Goal: Information Seeking & Learning: Learn about a topic

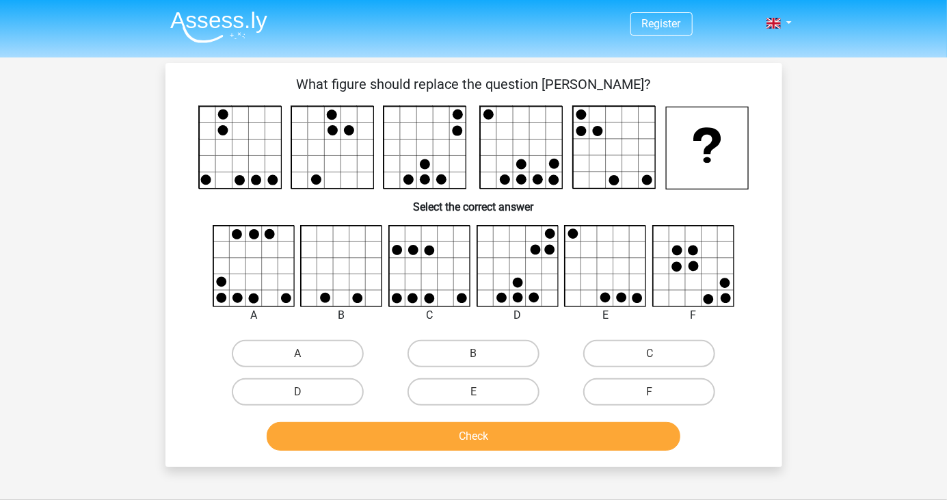
click at [892, 284] on div "Register Nederlands English" at bounding box center [473, 430] width 947 height 861
click at [860, 279] on div "Register Nederlands English" at bounding box center [473, 430] width 947 height 861
click at [866, 274] on div "Register Nederlands English" at bounding box center [473, 430] width 947 height 861
click at [834, 263] on div "Register Nederlands English" at bounding box center [473, 430] width 947 height 861
click at [75, 137] on div "Register Nederlands English" at bounding box center [473, 430] width 947 height 861
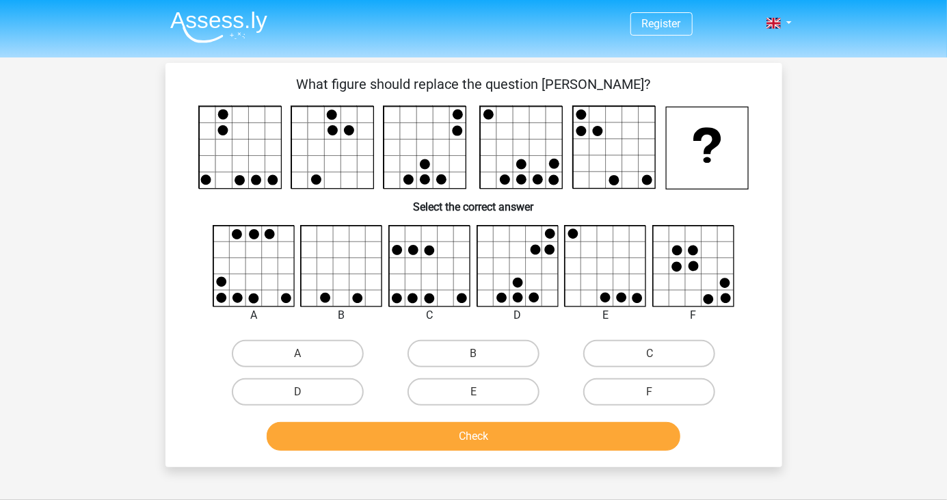
scroll to position [4, 0]
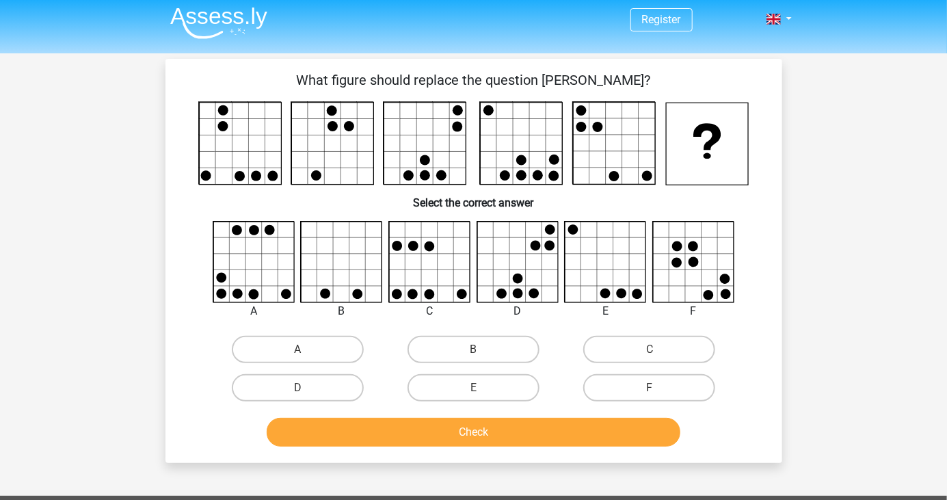
click at [301, 349] on input "A" at bounding box center [301, 353] width 9 height 9
radio input "true"
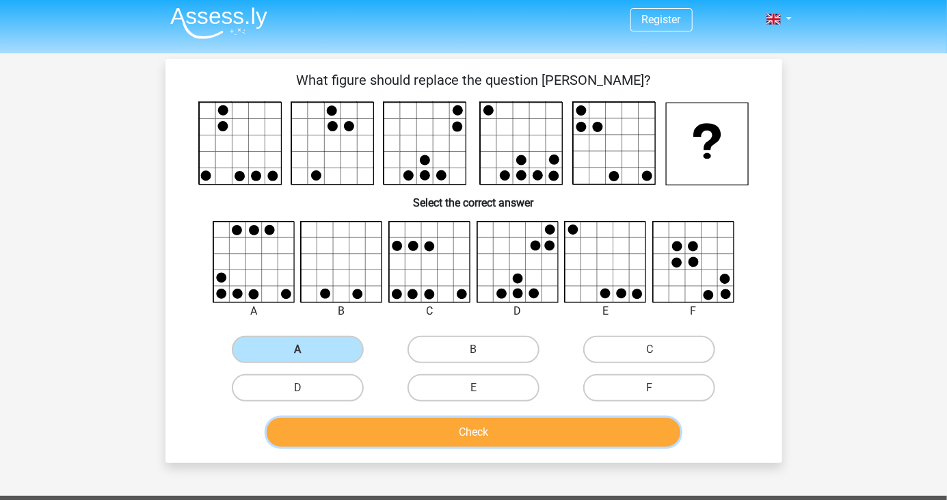
click at [581, 440] on button "Check" at bounding box center [474, 432] width 414 height 29
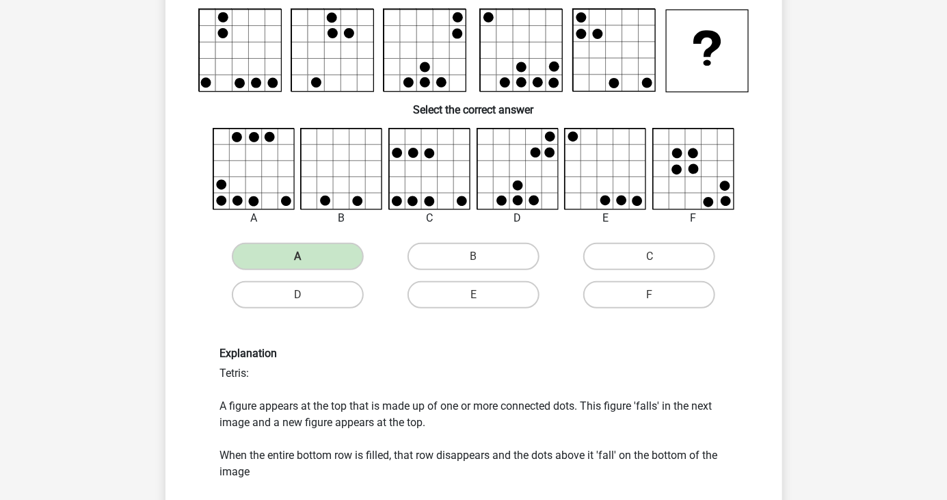
scroll to position [97, 0]
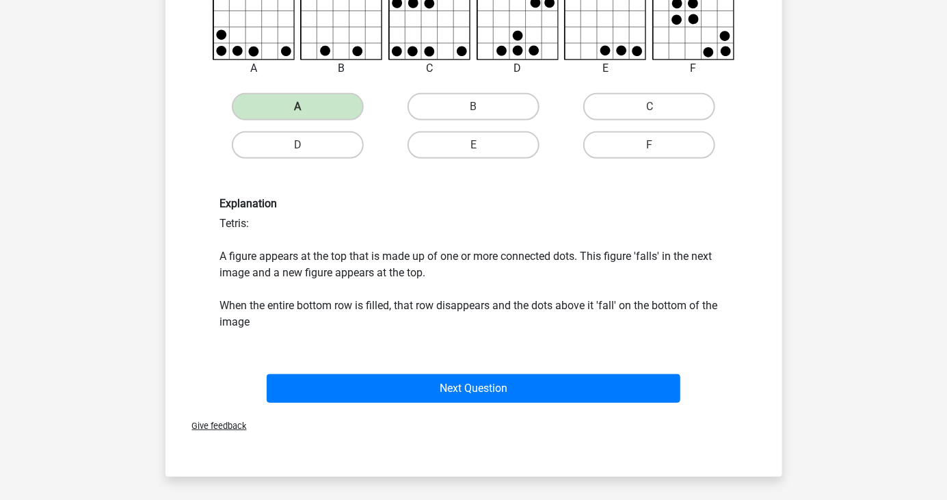
click at [640, 399] on button "Next Question" at bounding box center [474, 388] width 414 height 29
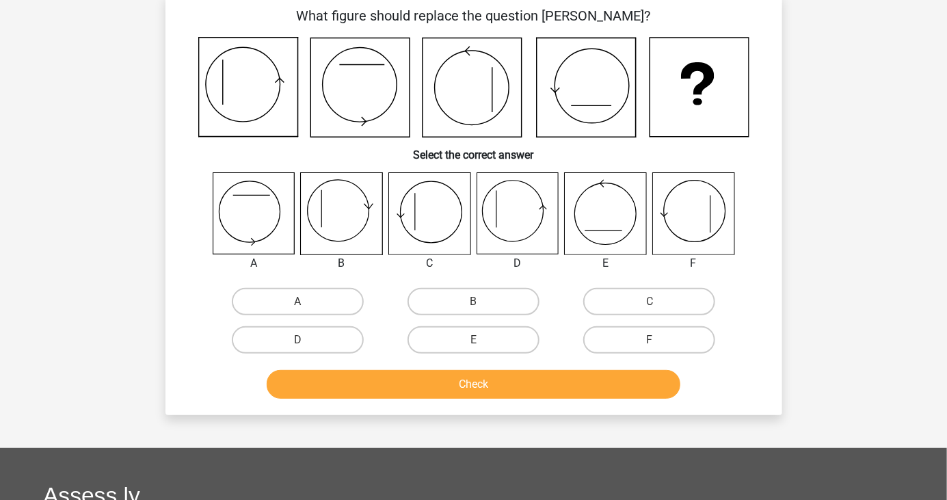
scroll to position [63, 0]
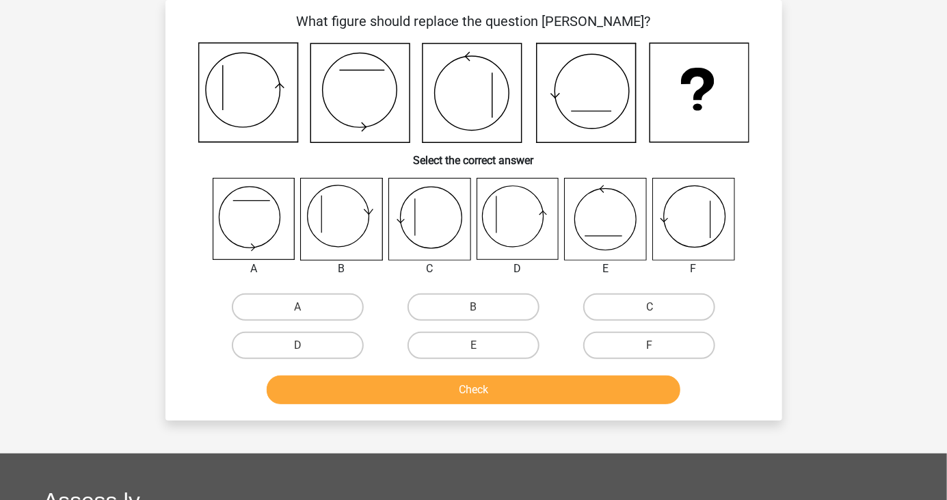
click at [866, 357] on div "Register Nederlands English" at bounding box center [473, 375] width 947 height 877
click at [874, 343] on div "Register Nederlands English" at bounding box center [473, 375] width 947 height 877
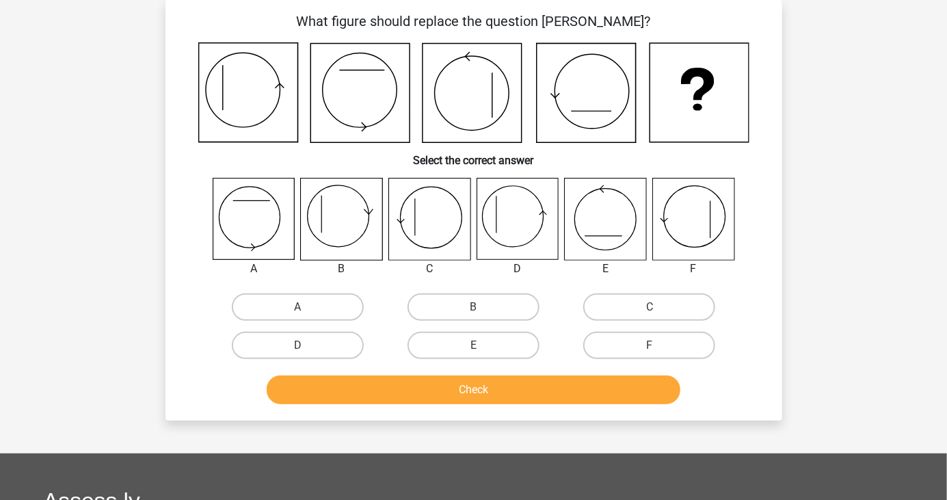
click at [528, 218] on icon at bounding box center [517, 218] width 81 height 81
click at [317, 345] on label "D" at bounding box center [298, 345] width 132 height 27
click at [306, 345] on input "D" at bounding box center [301, 349] width 9 height 9
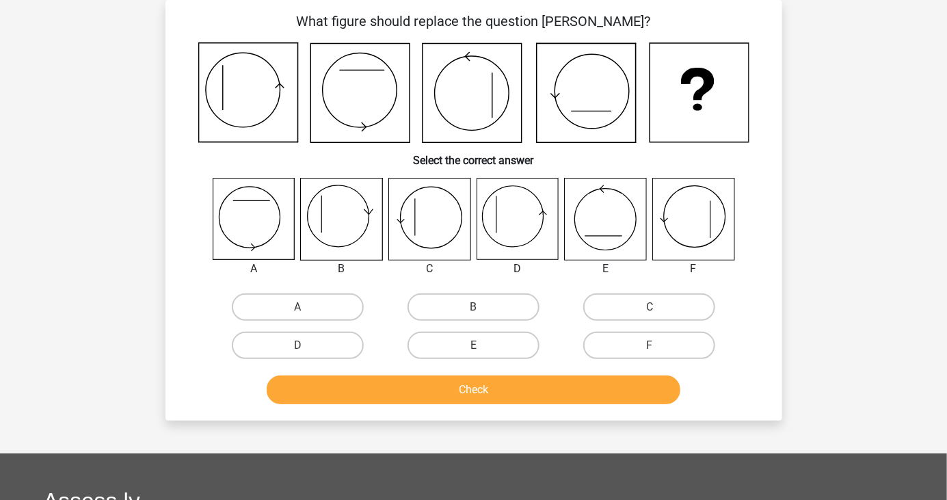
radio input "true"
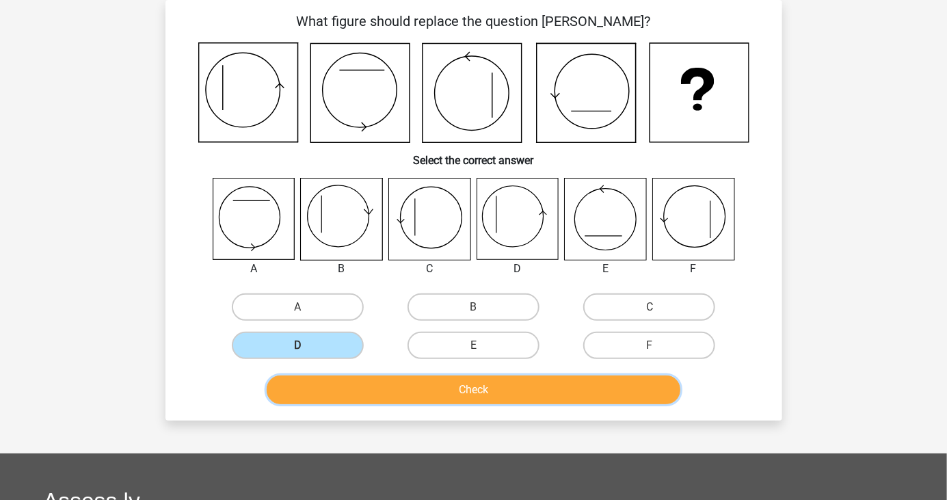
click at [597, 401] on button "Check" at bounding box center [474, 389] width 414 height 29
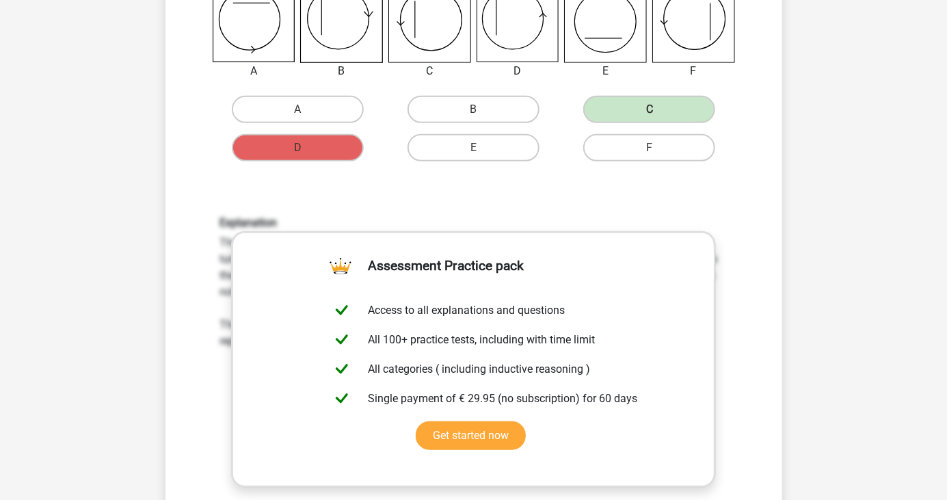
scroll to position [262, 0]
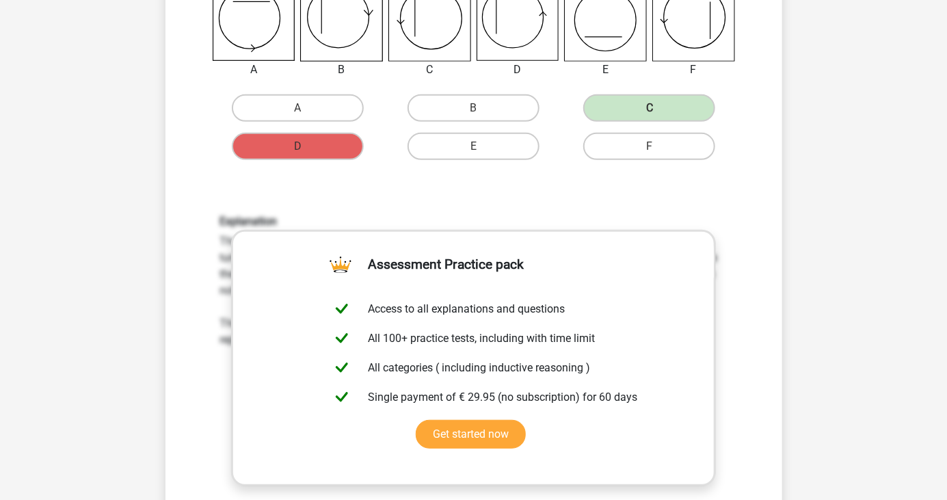
click at [826, 410] on div "Register Nederlands English" at bounding box center [473, 425] width 947 height 1375
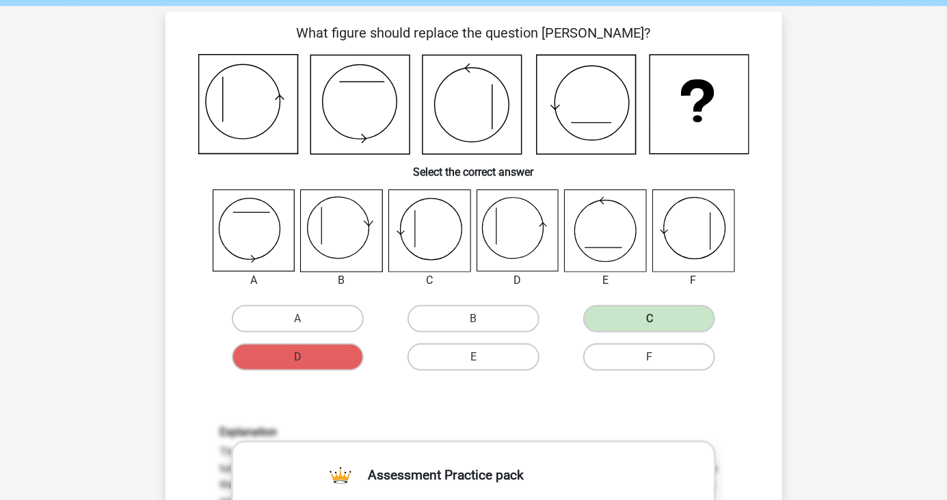
scroll to position [0, 0]
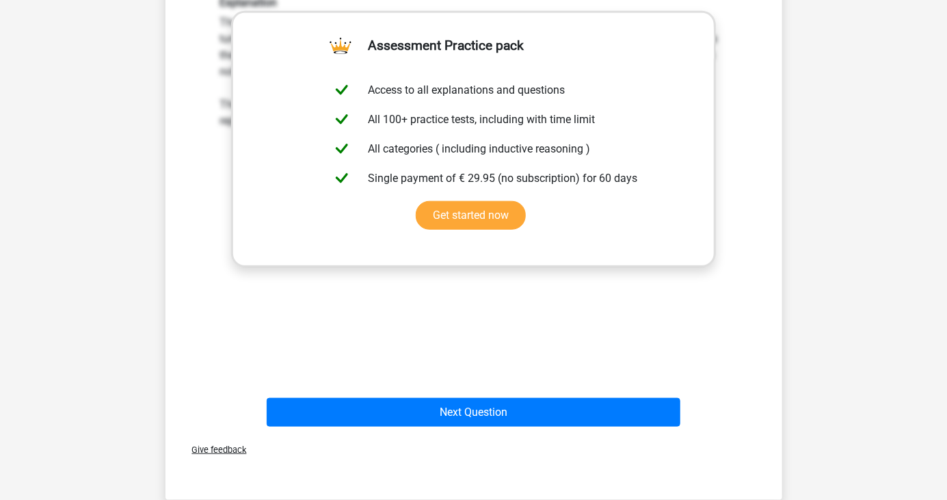
click at [843, 405] on div "Register Nederlands English" at bounding box center [473, 206] width 947 height 1375
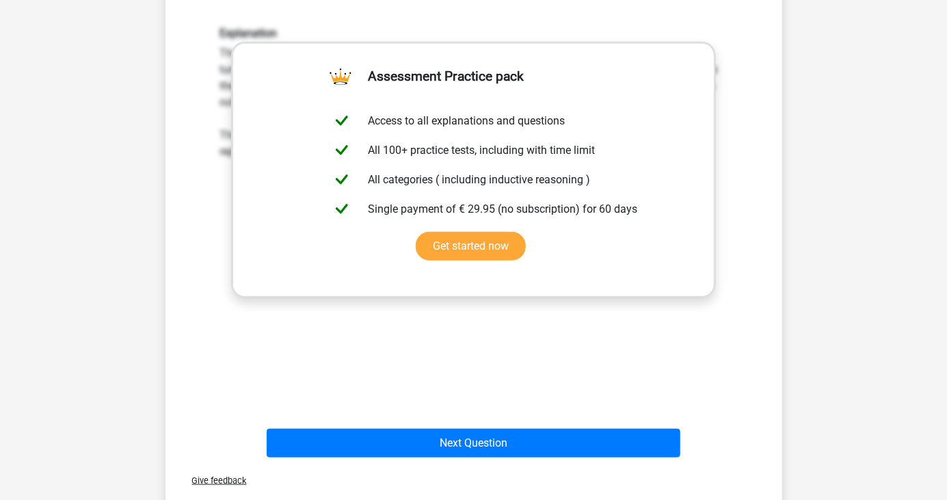
click at [766, 396] on div "What figure should replace the question mark? Select the correct answer A" at bounding box center [474, 43] width 606 height 839
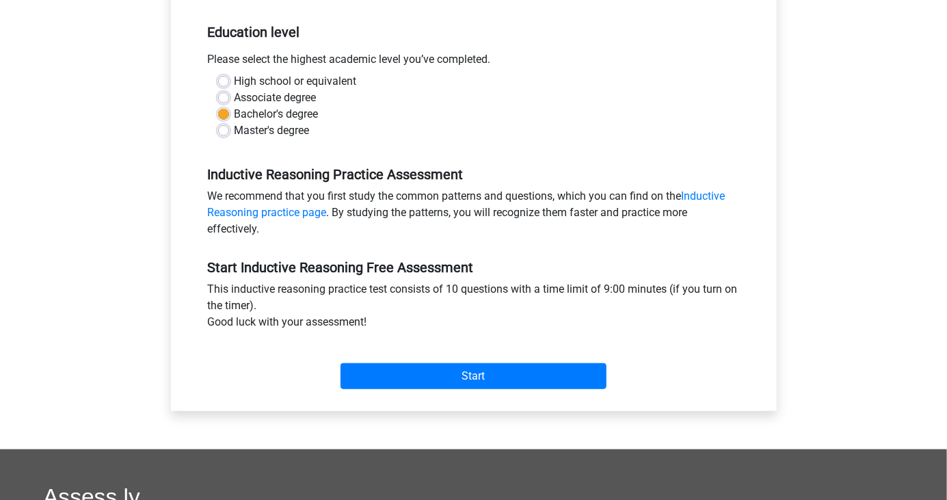
scroll to position [289, 0]
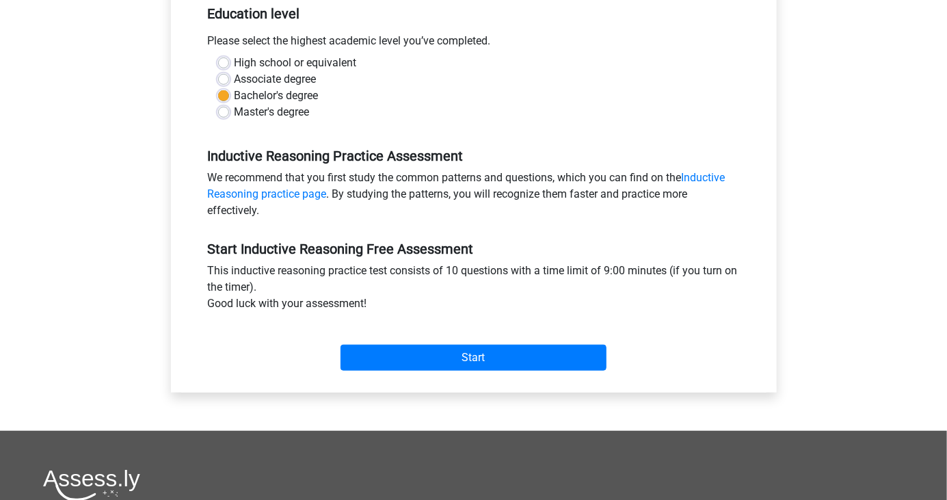
click at [0, 396] on div "Register Nederlands English" at bounding box center [473, 251] width 947 height 1081
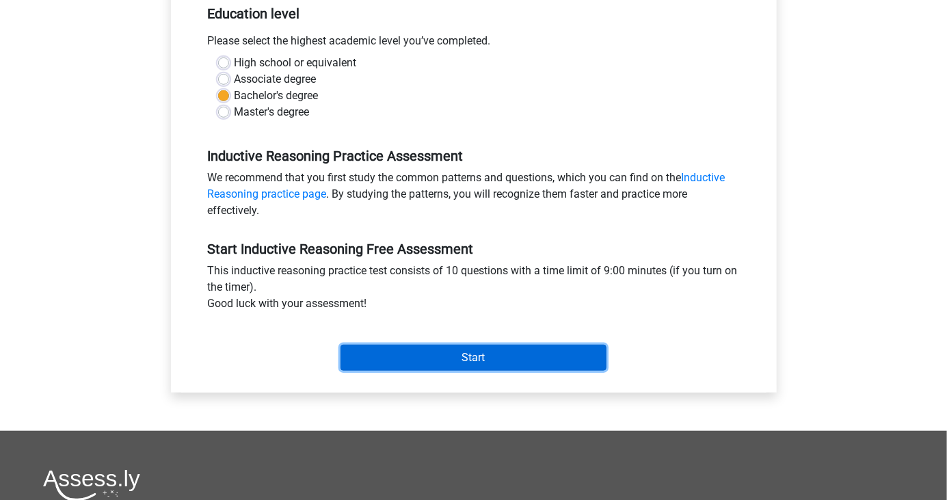
click at [566, 345] on input "Start" at bounding box center [474, 358] width 266 height 26
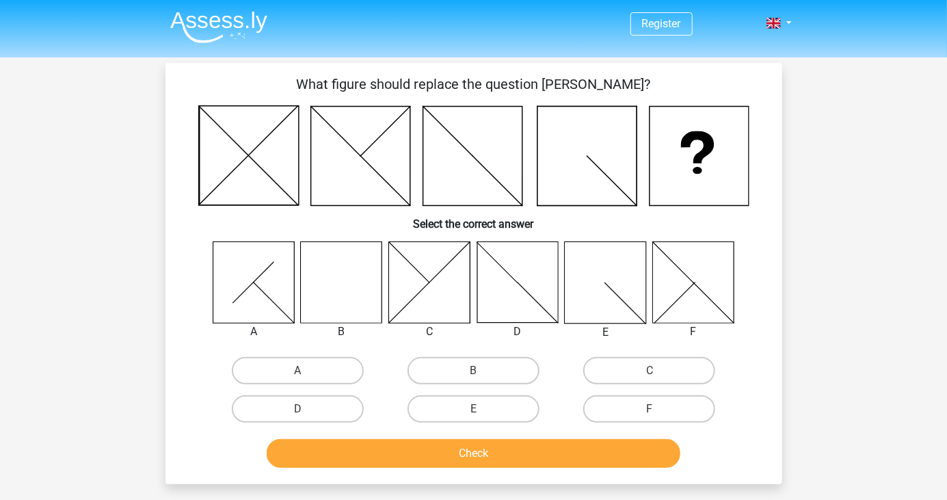
click at [341, 293] on icon at bounding box center [341, 281] width 81 height 81
click at [348, 286] on icon at bounding box center [341, 281] width 81 height 81
click at [0, 386] on div "Register Nederlands English" at bounding box center [473, 439] width 947 height 878
click at [328, 288] on icon at bounding box center [341, 281] width 81 height 81
click at [521, 369] on label "B" at bounding box center [474, 370] width 132 height 27
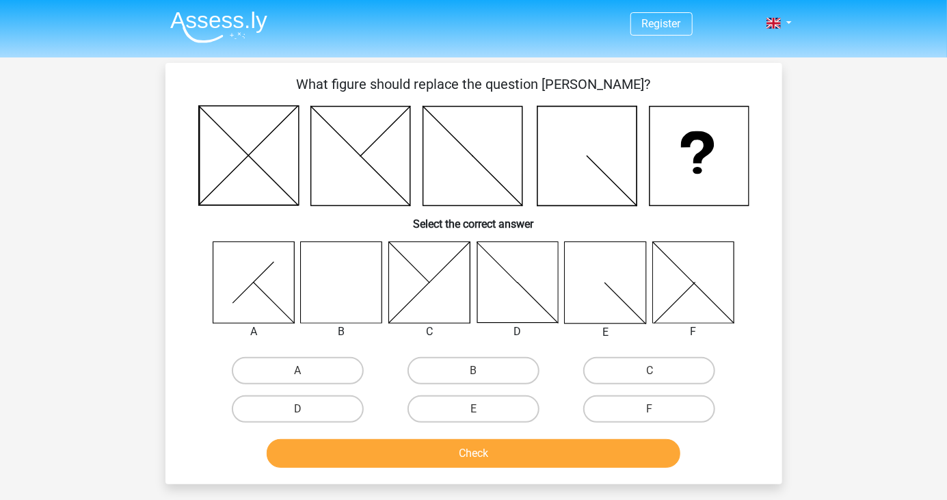
click at [482, 371] on input "B" at bounding box center [477, 375] width 9 height 9
radio input "true"
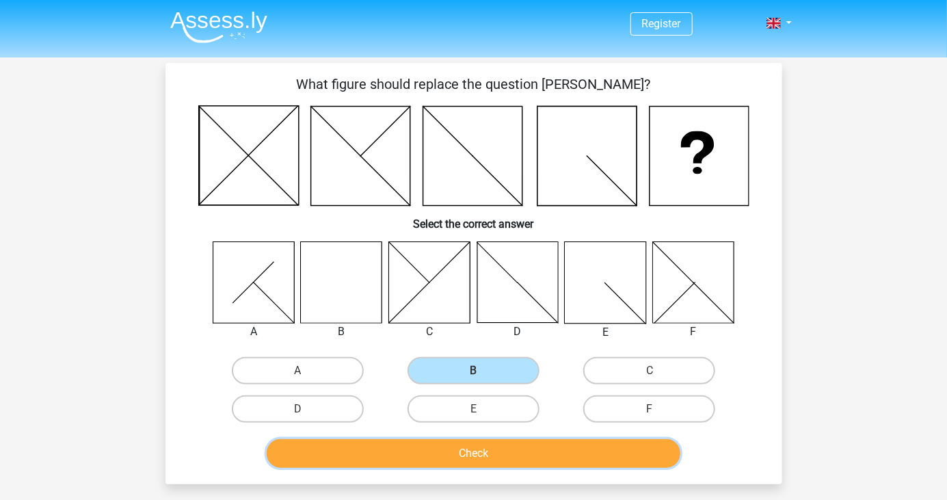
click at [617, 463] on button "Check" at bounding box center [474, 453] width 414 height 29
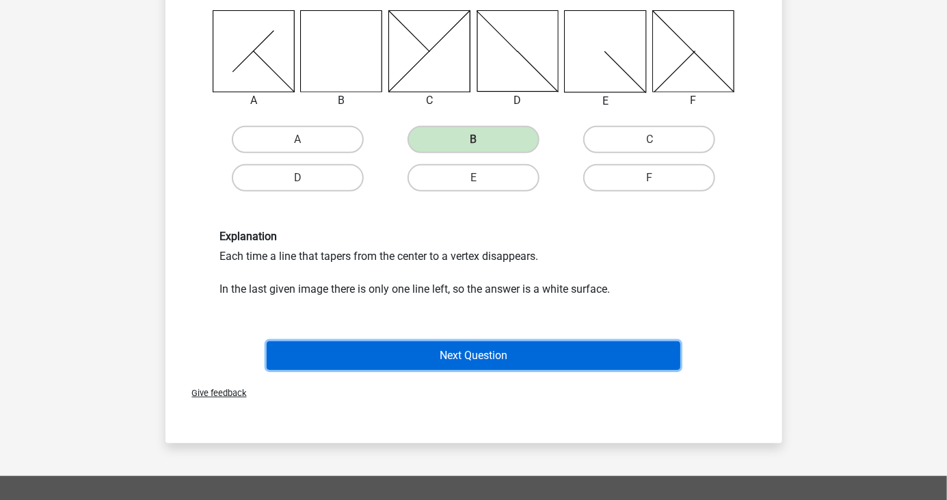
click at [632, 355] on button "Next Question" at bounding box center [474, 355] width 414 height 29
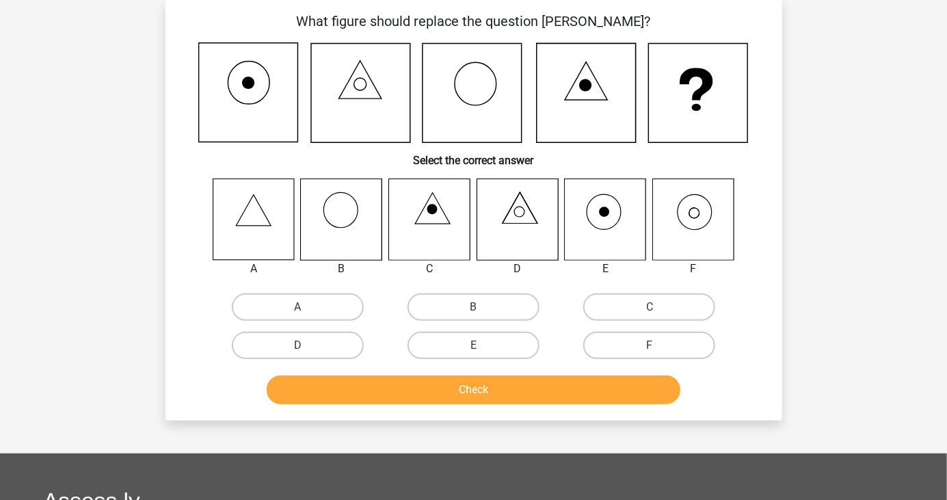
scroll to position [79, 0]
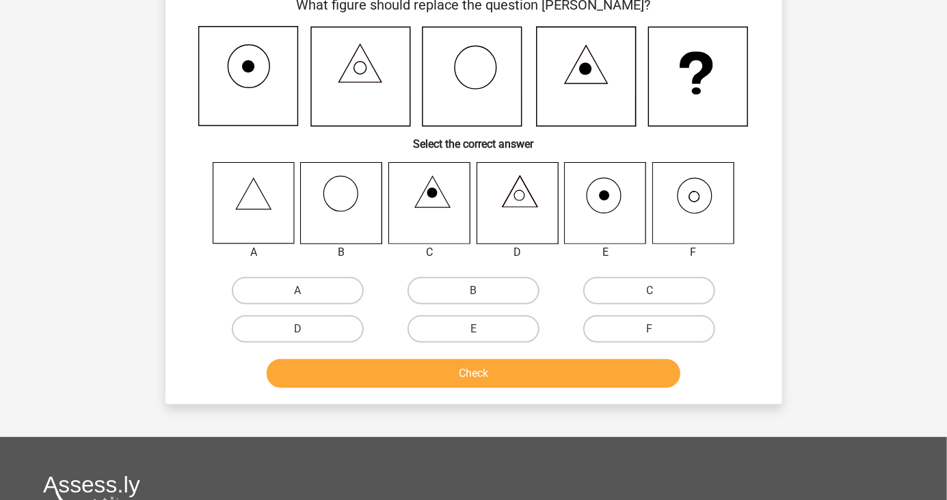
click at [886, 234] on div "Register Nederlands English" at bounding box center [473, 359] width 947 height 877
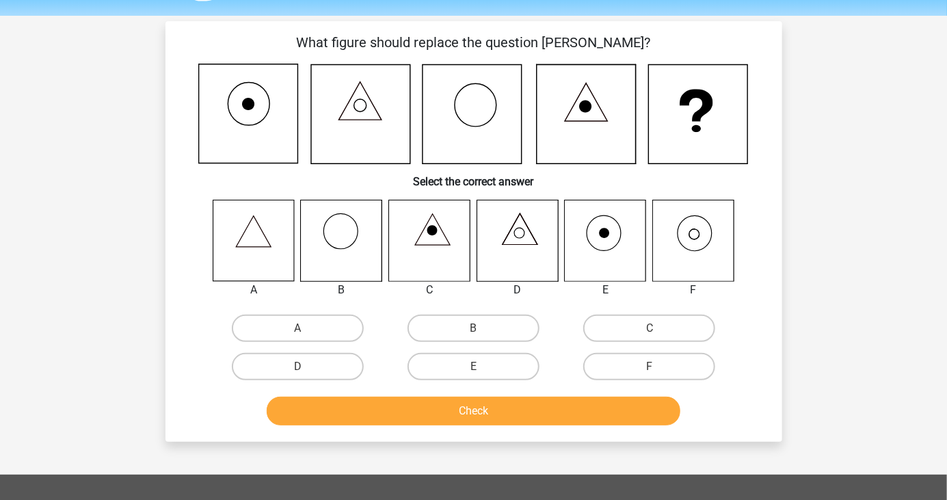
scroll to position [44, 0]
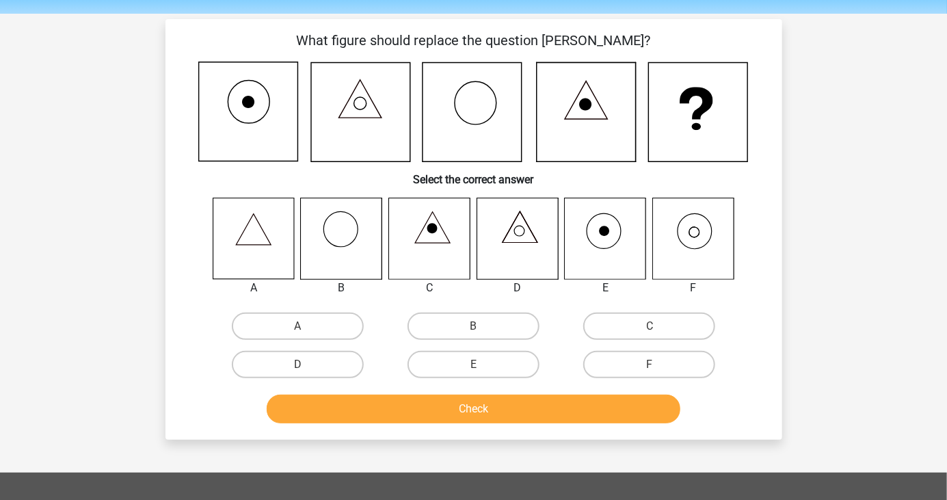
click at [521, 251] on icon at bounding box center [517, 238] width 81 height 81
click at [315, 369] on label "D" at bounding box center [298, 364] width 132 height 27
click at [306, 369] on input "D" at bounding box center [301, 369] width 9 height 9
radio input "true"
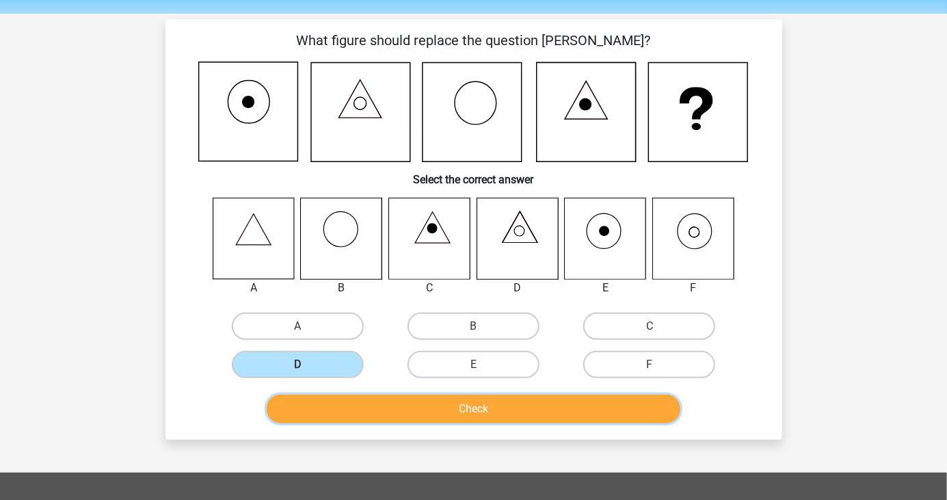
click at [431, 421] on button "Check" at bounding box center [474, 409] width 414 height 29
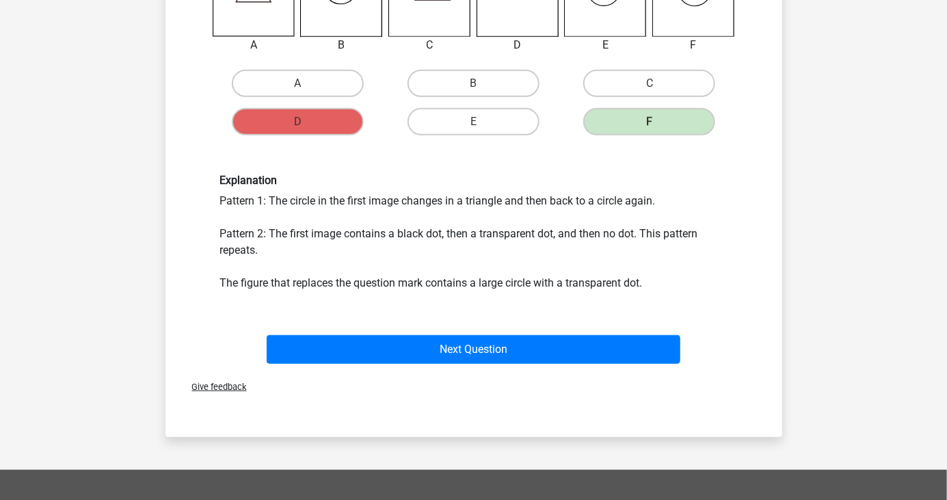
scroll to position [321, 0]
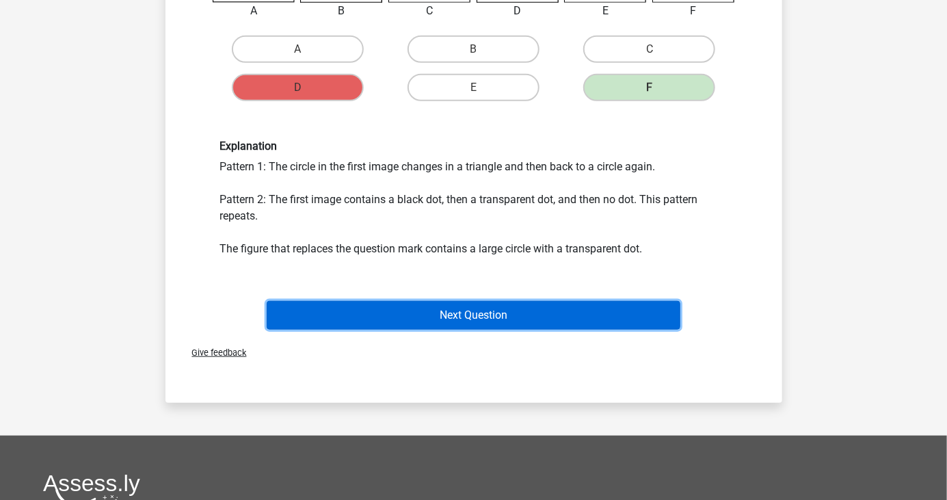
click at [616, 319] on button "Next Question" at bounding box center [474, 315] width 414 height 29
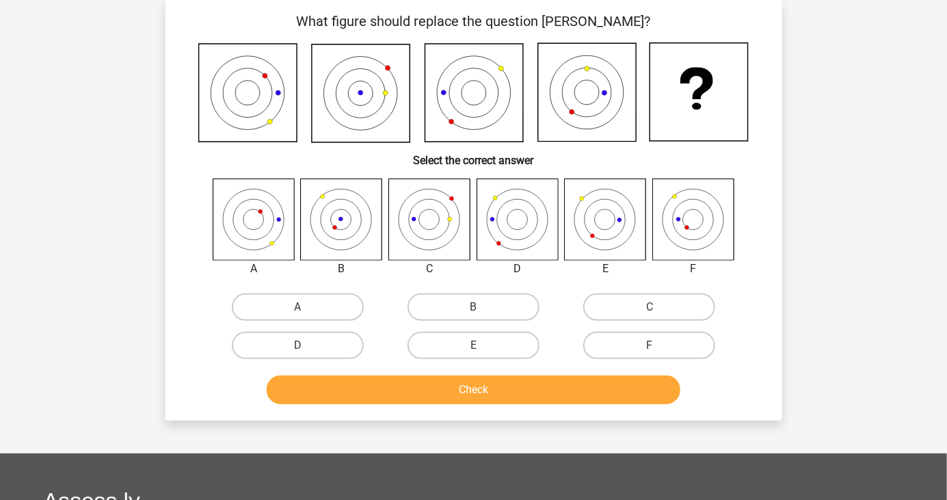
scroll to position [63, 0]
click at [824, 191] on div "Register Nederlands English" at bounding box center [473, 375] width 947 height 877
click at [664, 354] on label "F" at bounding box center [649, 345] width 132 height 27
click at [659, 354] on input "F" at bounding box center [654, 349] width 9 height 9
radio input "true"
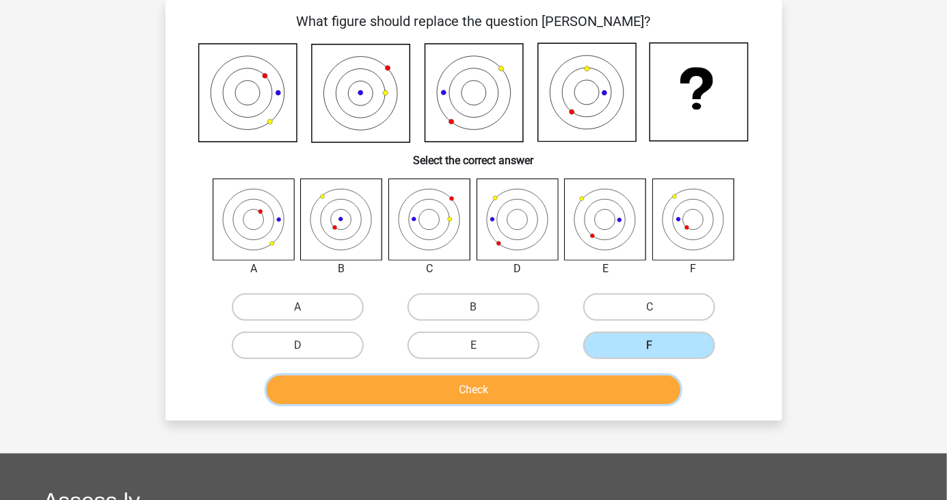
click at [653, 400] on button "Check" at bounding box center [474, 389] width 414 height 29
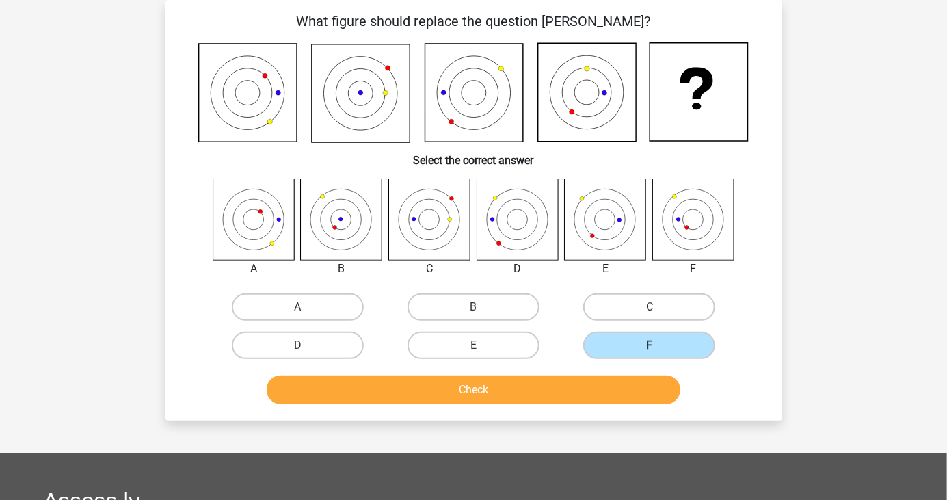
click at [0, 373] on div "Register Nederlands English" at bounding box center [473, 375] width 947 height 877
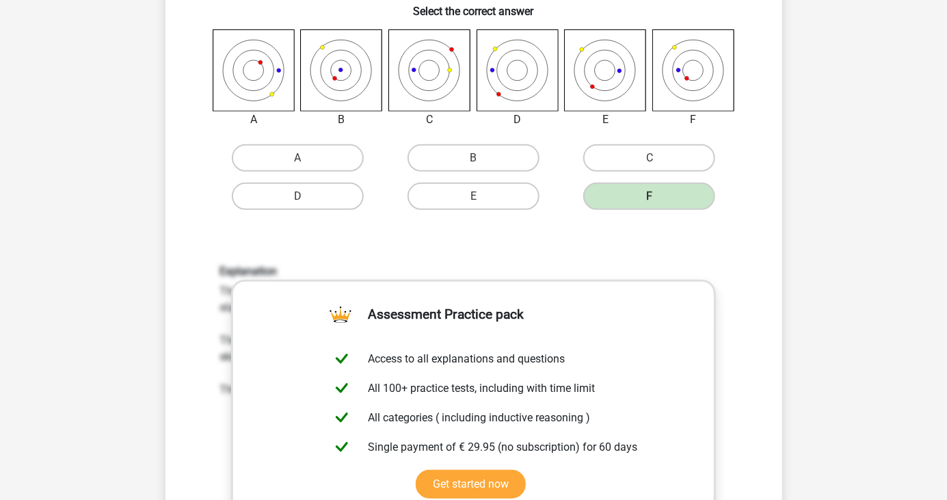
scroll to position [215, 0]
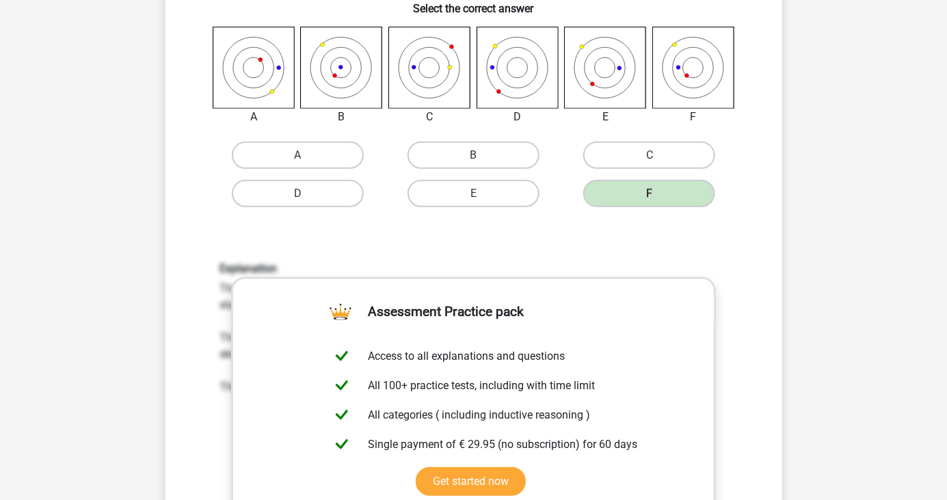
click at [865, 365] on div "Register Nederlands English" at bounding box center [473, 472] width 947 height 1375
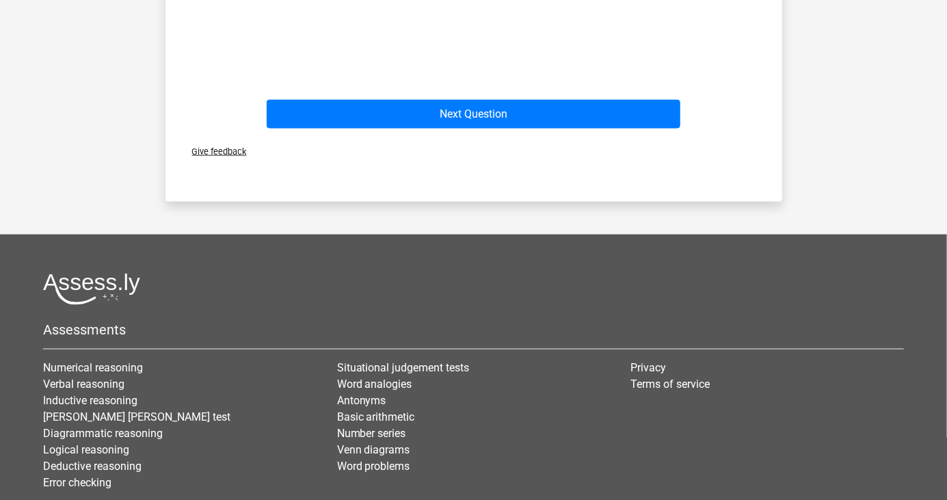
scroll to position [646, 0]
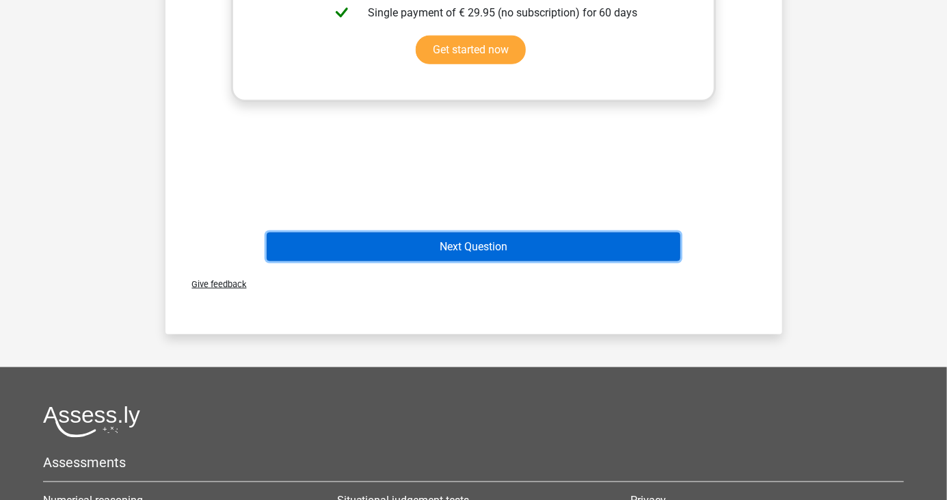
click at [667, 257] on button "Next Question" at bounding box center [474, 247] width 414 height 29
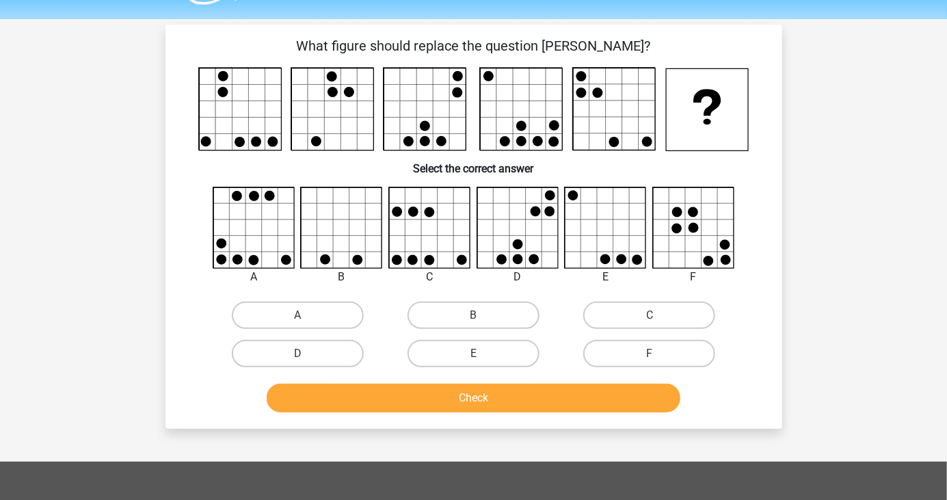
scroll to position [23, 0]
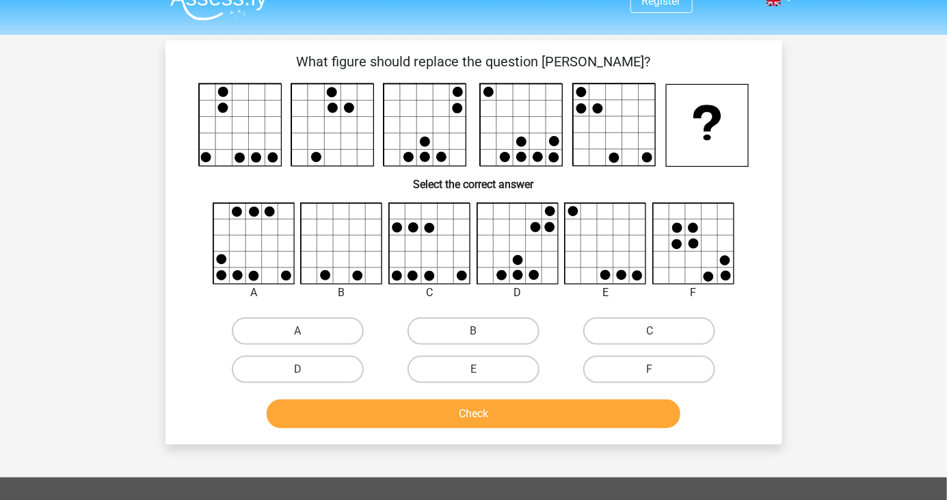
click at [0, 305] on div "Register Nederlands English" at bounding box center [473, 407] width 947 height 861
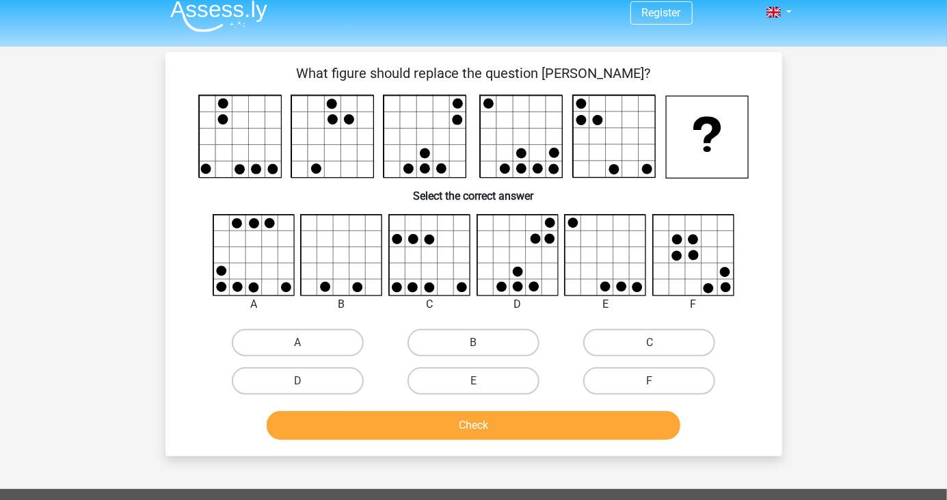
click at [223, 255] on icon at bounding box center [253, 255] width 81 height 81
click at [295, 336] on label "A" at bounding box center [298, 342] width 132 height 27
click at [297, 343] on input "A" at bounding box center [301, 347] width 9 height 9
radio input "true"
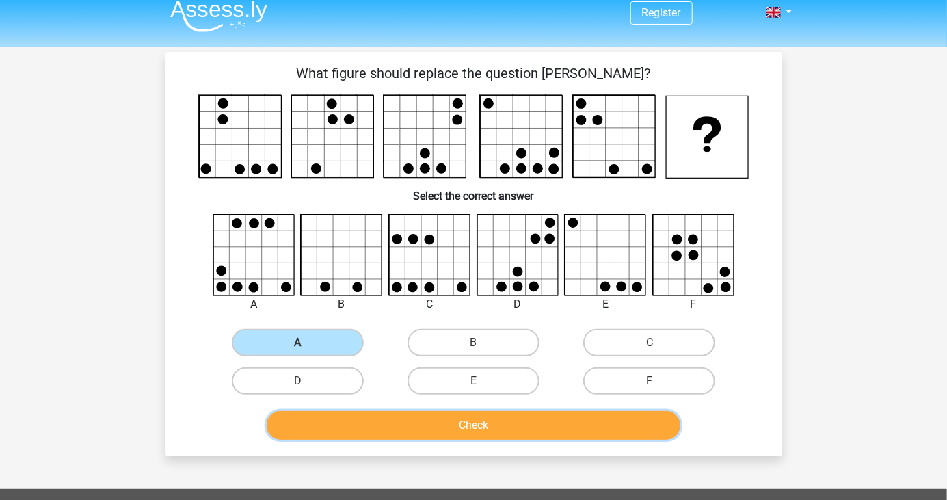
click at [401, 436] on button "Check" at bounding box center [474, 425] width 414 height 29
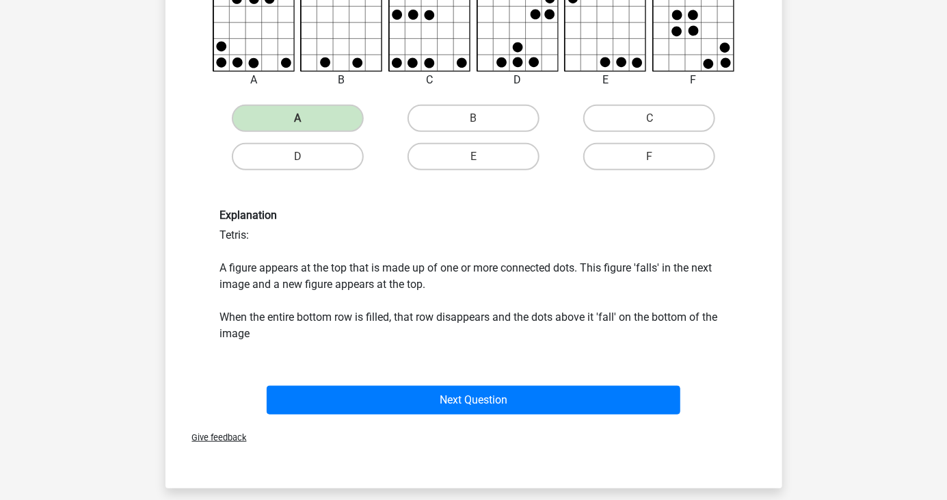
scroll to position [236, 0]
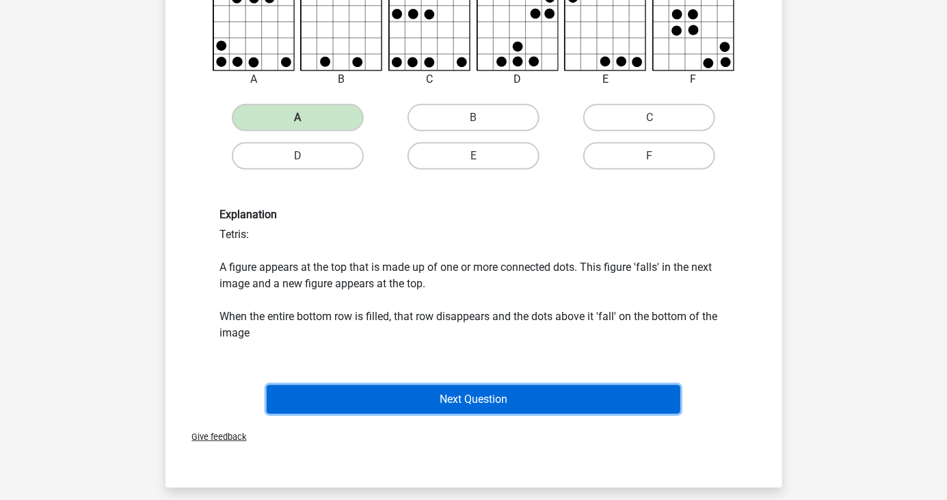
click at [657, 409] on button "Next Question" at bounding box center [474, 399] width 414 height 29
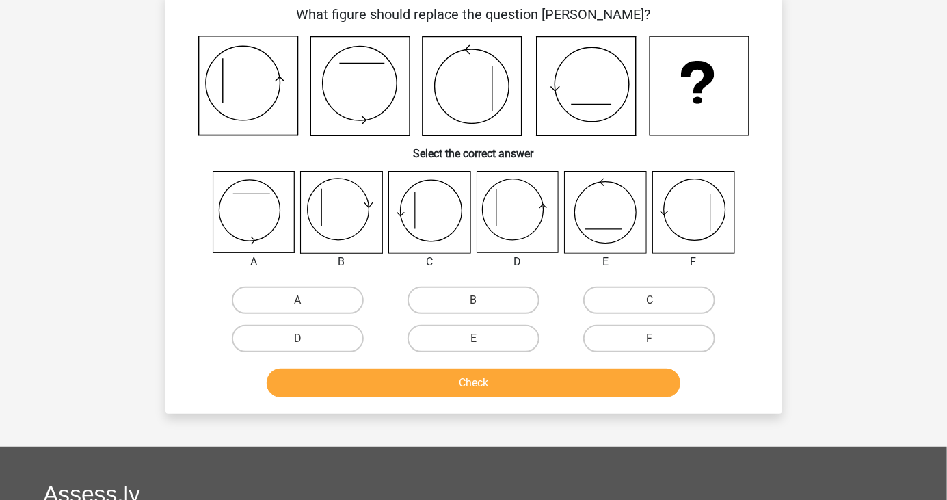
scroll to position [63, 0]
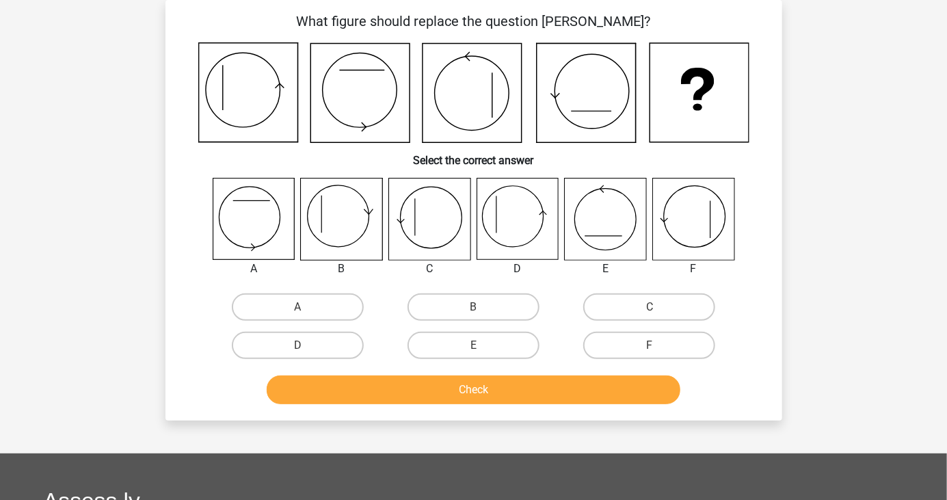
click at [332, 228] on icon at bounding box center [341, 218] width 81 height 81
click at [518, 305] on label "B" at bounding box center [474, 306] width 132 height 27
click at [482, 307] on input "B" at bounding box center [477, 311] width 9 height 9
radio input "true"
click at [860, 293] on div "Register Nederlands English" at bounding box center [473, 375] width 947 height 877
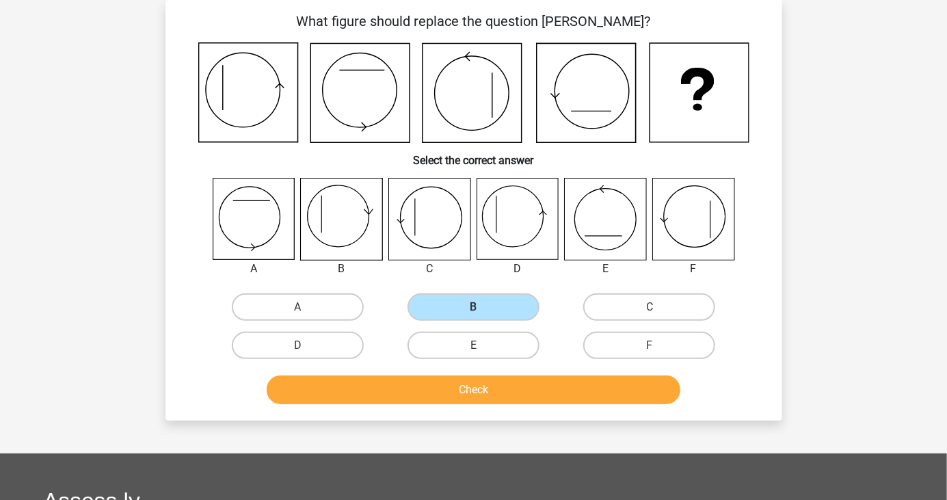
click at [246, 350] on label "D" at bounding box center [298, 345] width 132 height 27
click at [297, 350] on input "D" at bounding box center [301, 349] width 9 height 9
radio input "true"
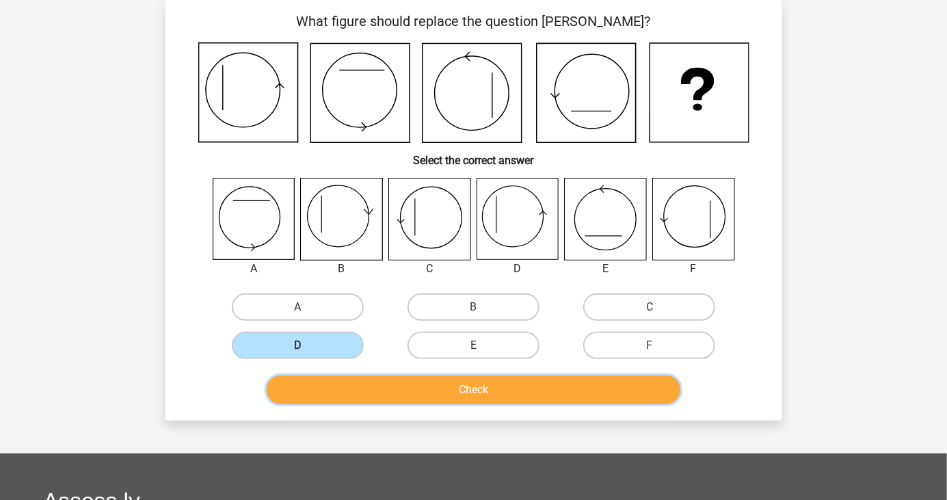
click at [629, 400] on button "Check" at bounding box center [474, 389] width 414 height 29
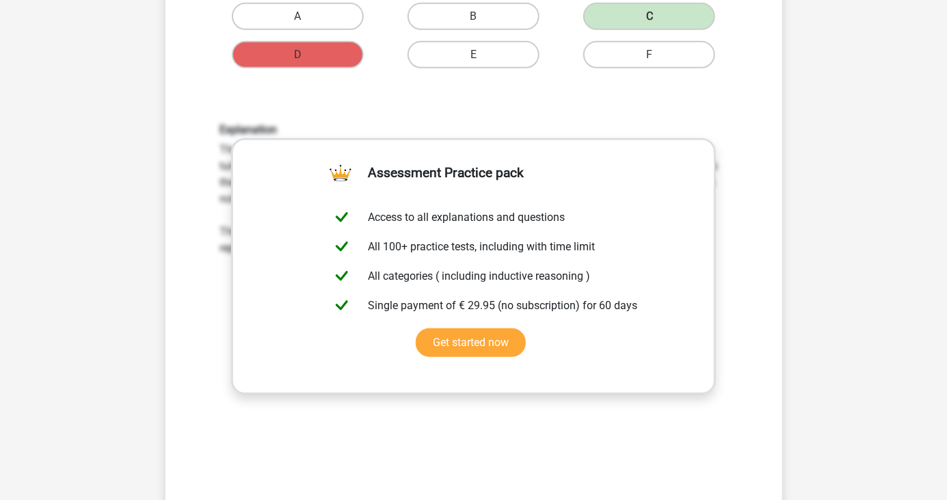
scroll to position [356, 0]
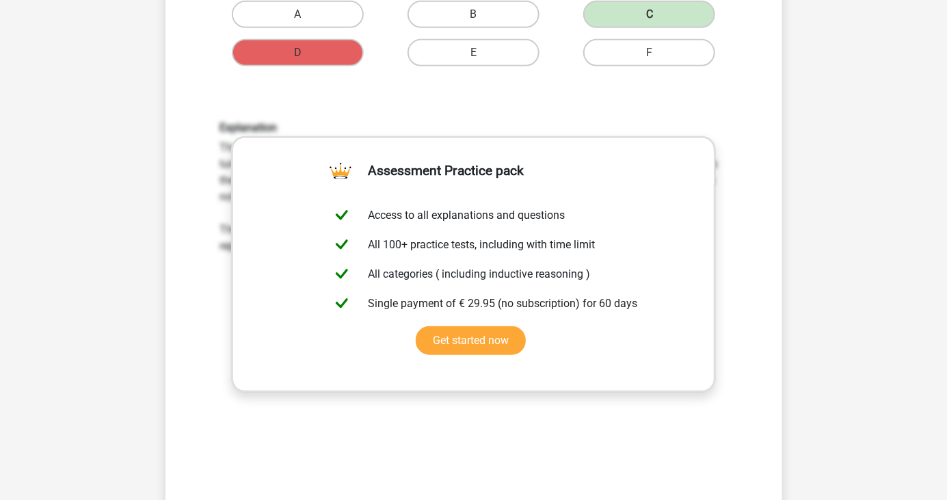
click at [827, 387] on div "Register Nederlands English" at bounding box center [473, 331] width 947 height 1375
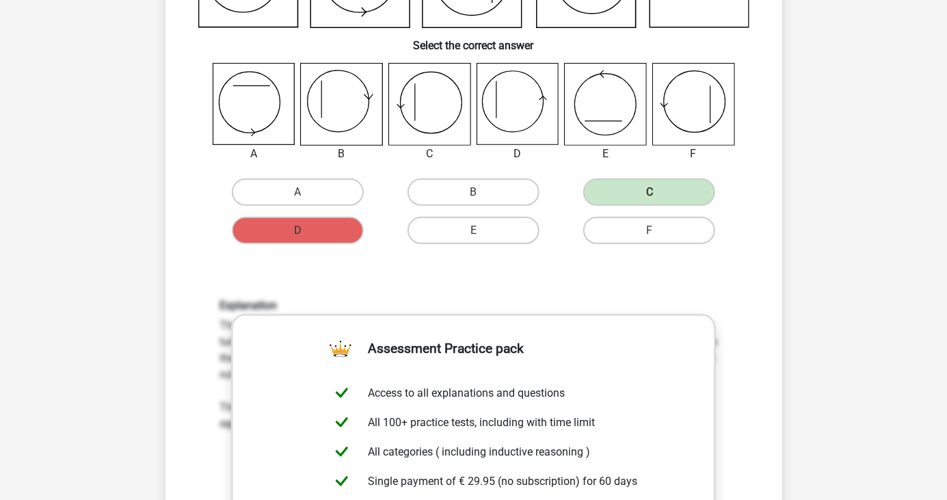
scroll to position [0, 0]
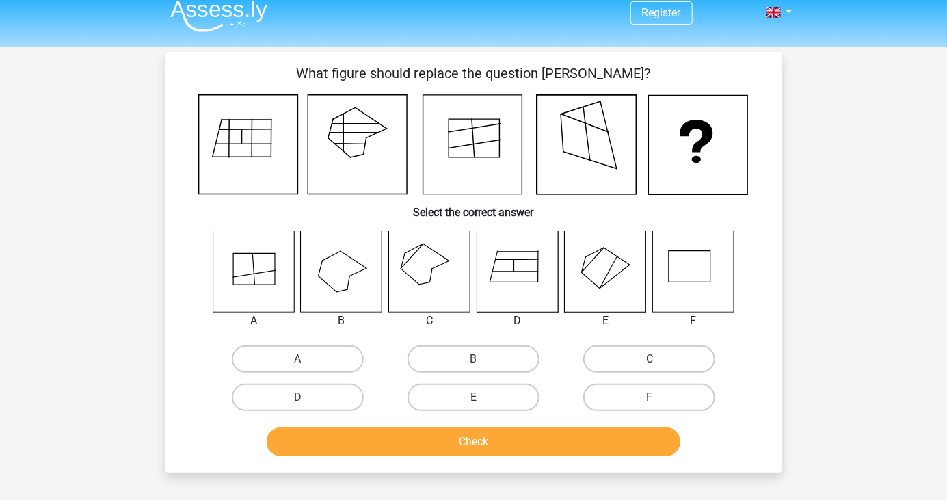
scroll to position [18, 0]
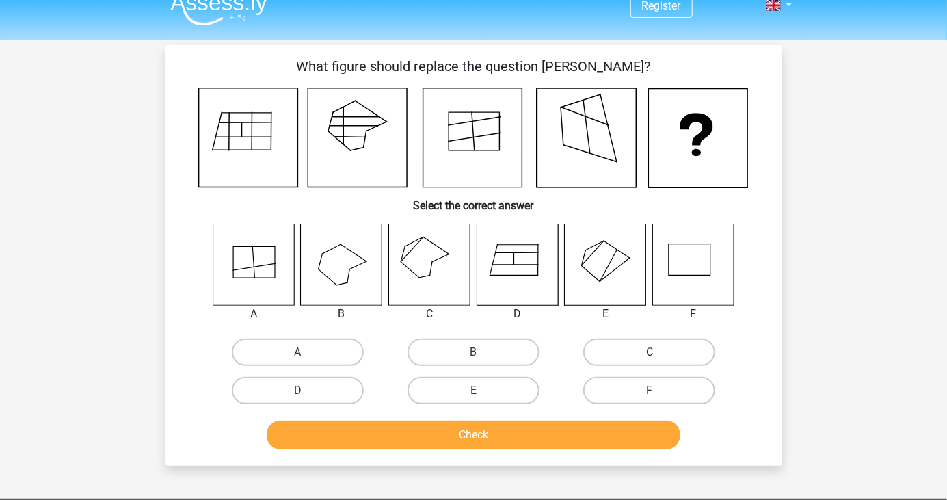
click at [0, 107] on div "Register Nederlands English" at bounding box center [473, 420] width 947 height 877
click at [843, 276] on div "Register Nederlands English" at bounding box center [473, 420] width 947 height 877
click at [815, 293] on div "Register Nederlands English" at bounding box center [473, 420] width 947 height 877
click at [665, 353] on label "C" at bounding box center [649, 352] width 132 height 27
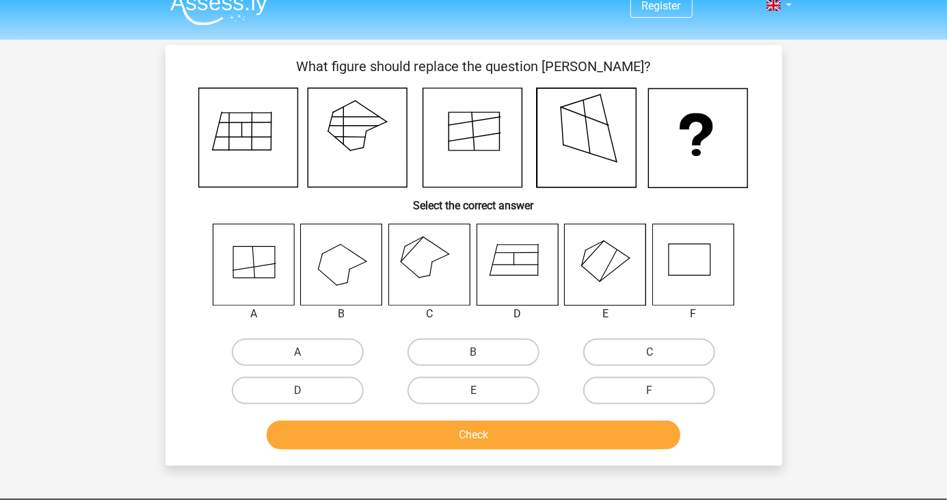
click at [659, 353] on input "C" at bounding box center [654, 356] width 9 height 9
radio input "true"
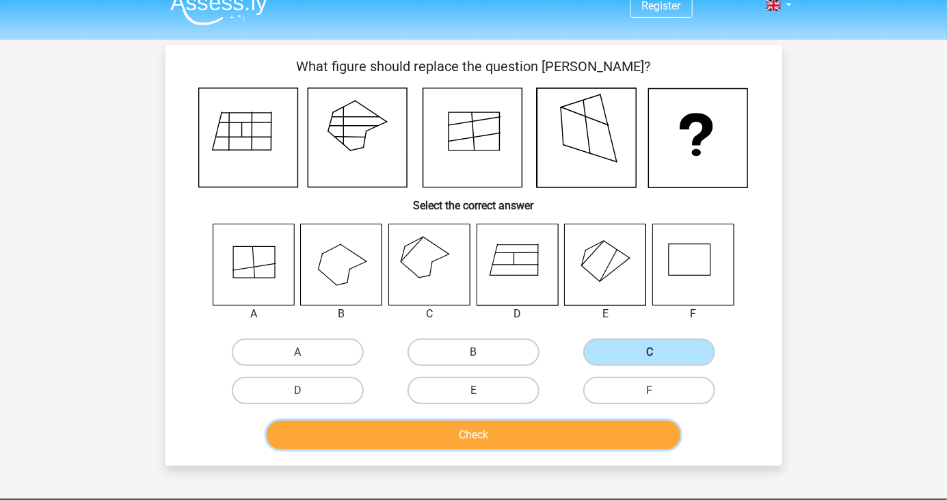
click at [574, 433] on button "Check" at bounding box center [474, 435] width 414 height 29
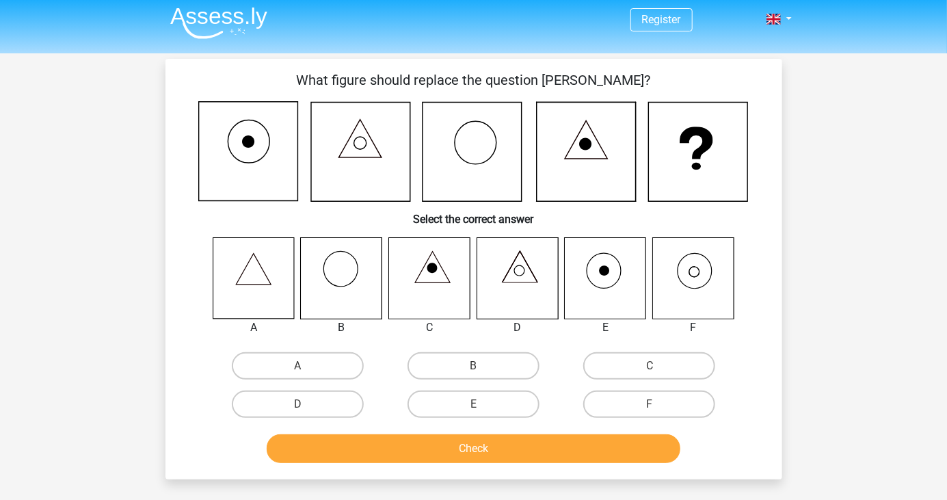
scroll to position [0, 0]
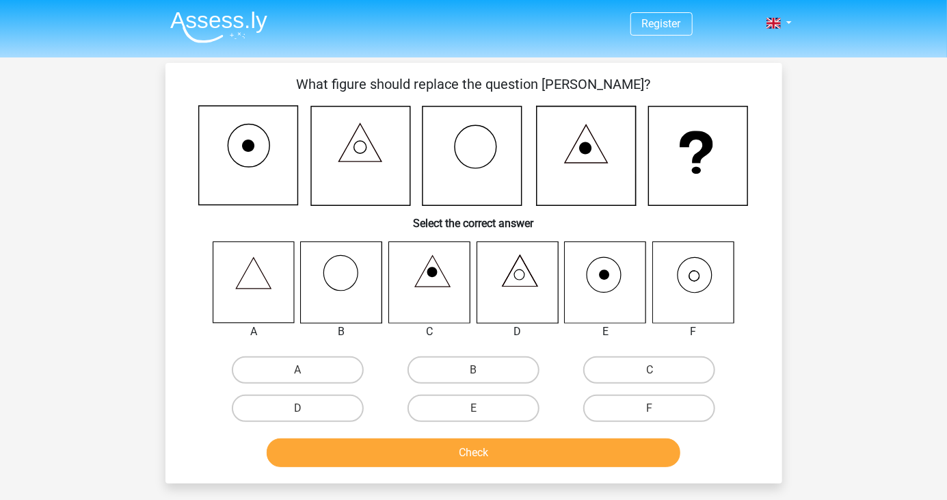
click at [680, 406] on label "F" at bounding box center [649, 408] width 132 height 27
click at [659, 408] on input "F" at bounding box center [654, 412] width 9 height 9
radio input "true"
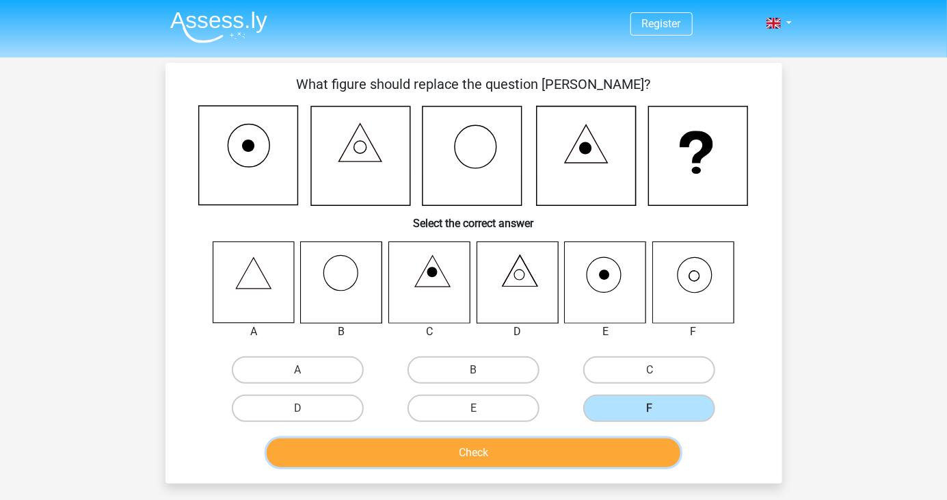
click at [628, 452] on button "Check" at bounding box center [474, 452] width 414 height 29
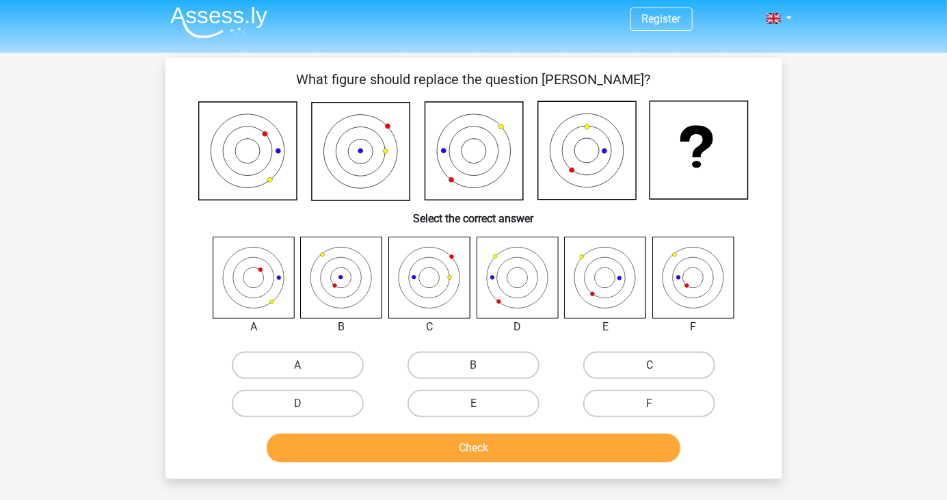
scroll to position [5, 0]
click at [672, 409] on label "F" at bounding box center [649, 403] width 132 height 27
click at [659, 409] on input "F" at bounding box center [654, 407] width 9 height 9
radio input "true"
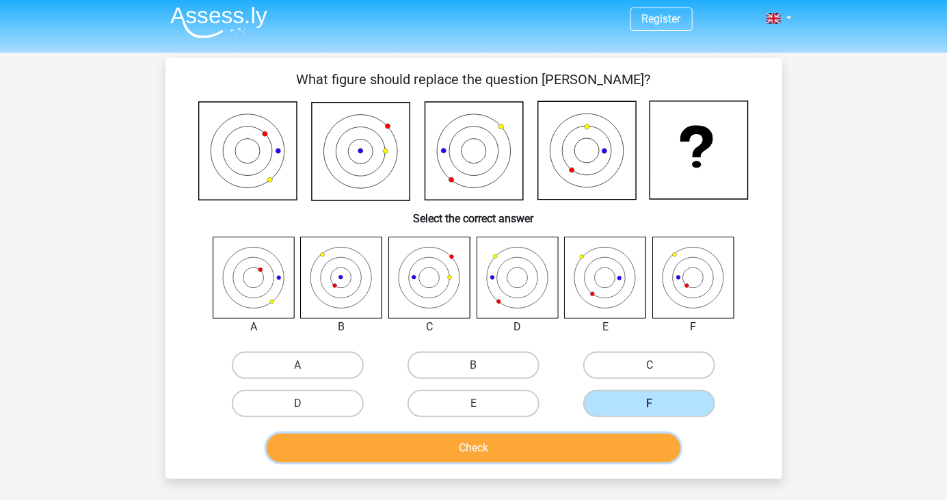
click at [639, 454] on button "Check" at bounding box center [474, 448] width 414 height 29
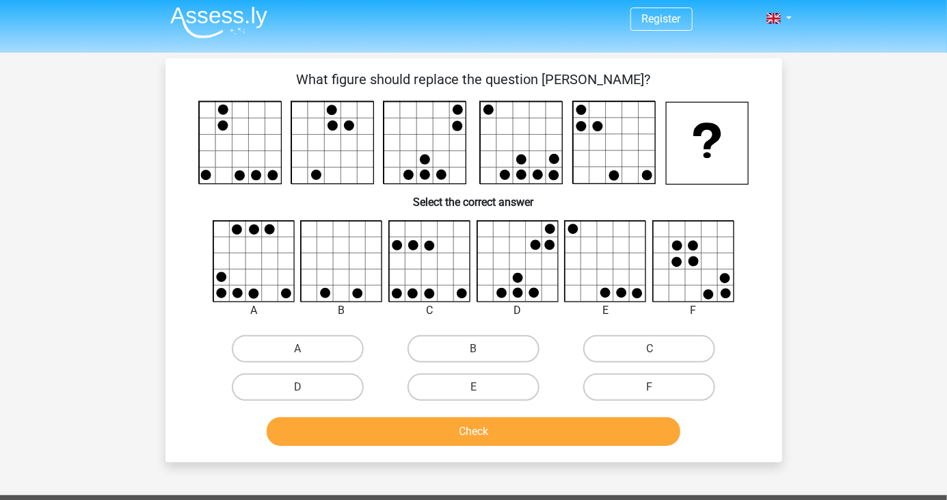
click at [322, 347] on label "A" at bounding box center [298, 348] width 132 height 27
click at [306, 349] on input "A" at bounding box center [301, 353] width 9 height 9
radio input "true"
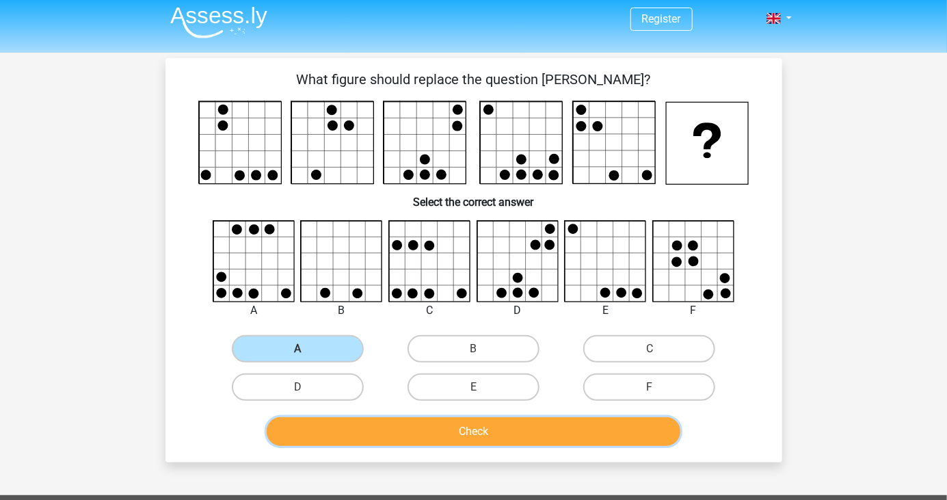
click at [419, 438] on button "Check" at bounding box center [474, 431] width 414 height 29
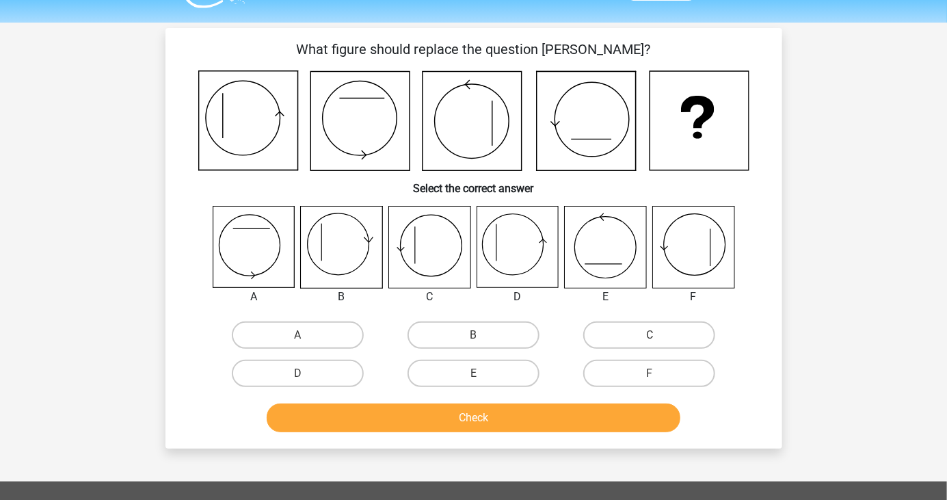
scroll to position [36, 0]
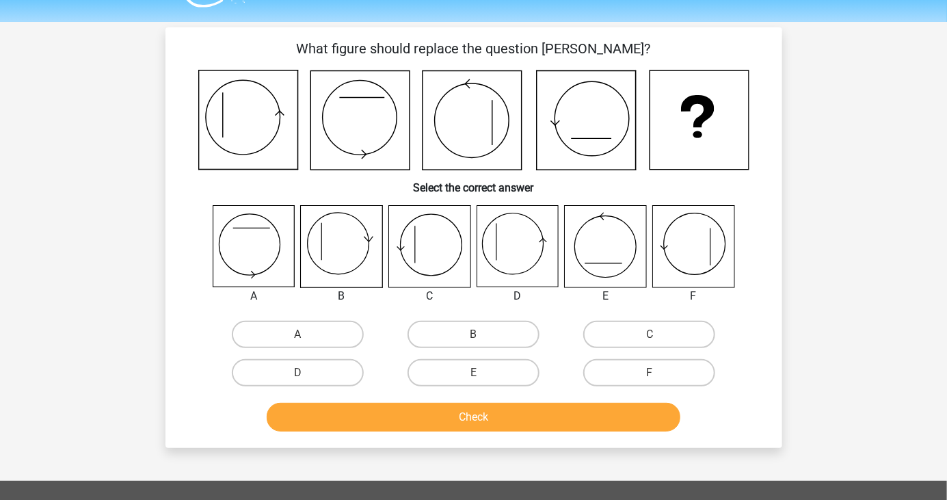
click at [312, 370] on label "D" at bounding box center [298, 372] width 132 height 27
click at [306, 373] on input "D" at bounding box center [301, 377] width 9 height 9
radio input "true"
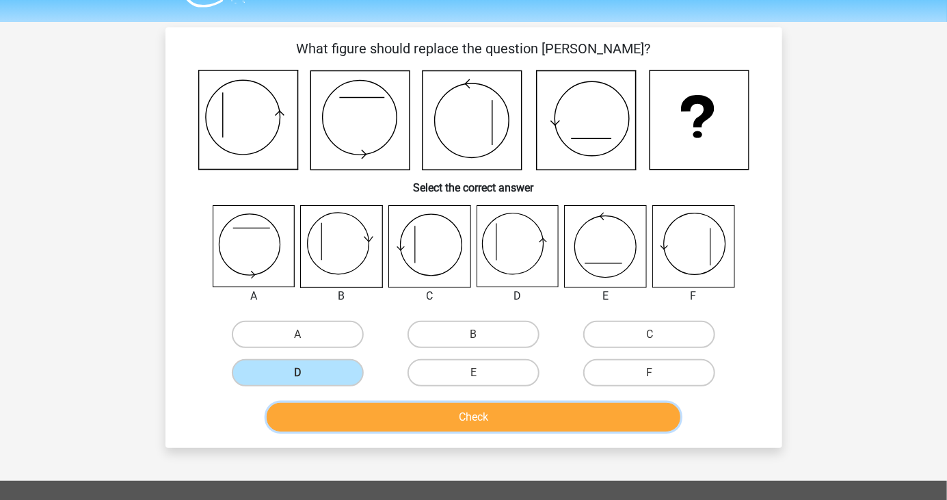
click at [442, 430] on button "Check" at bounding box center [474, 417] width 414 height 29
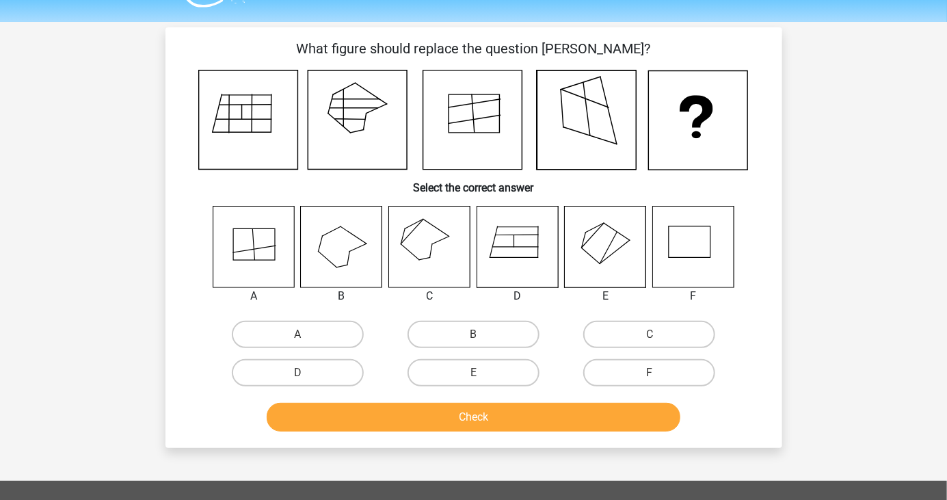
click at [664, 324] on label "C" at bounding box center [649, 334] width 132 height 27
click at [659, 334] on input "C" at bounding box center [654, 338] width 9 height 9
radio input "true"
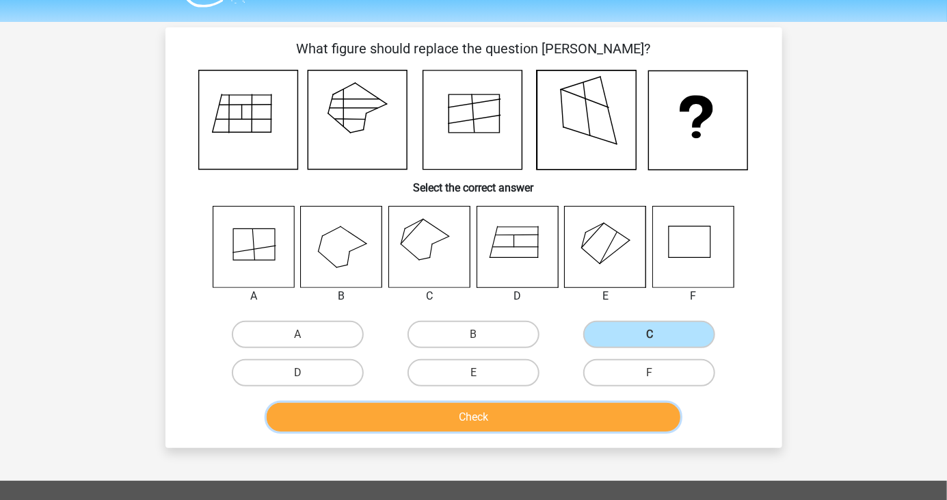
click at [578, 412] on button "Check" at bounding box center [474, 417] width 414 height 29
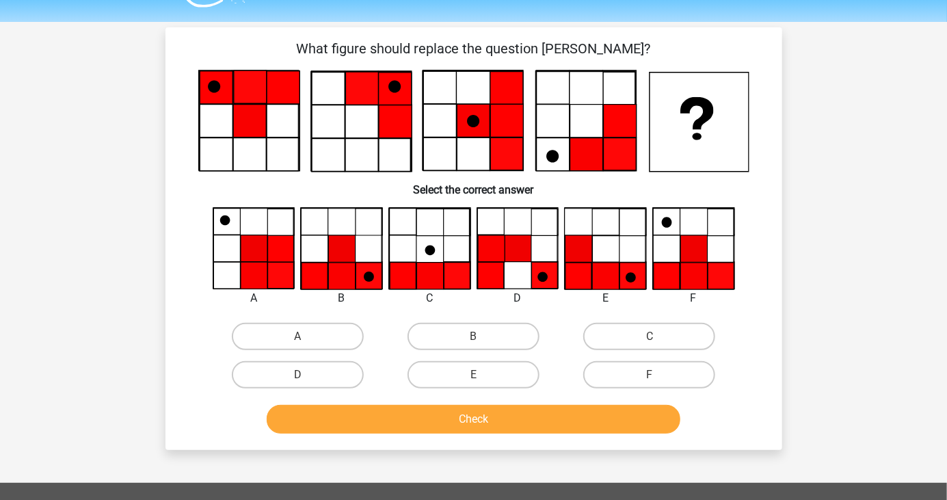
click at [852, 315] on div "Register Nederlands English" at bounding box center [473, 403] width 947 height 879
click at [488, 331] on label "B" at bounding box center [474, 336] width 132 height 27
click at [482, 336] on input "B" at bounding box center [477, 340] width 9 height 9
radio input "true"
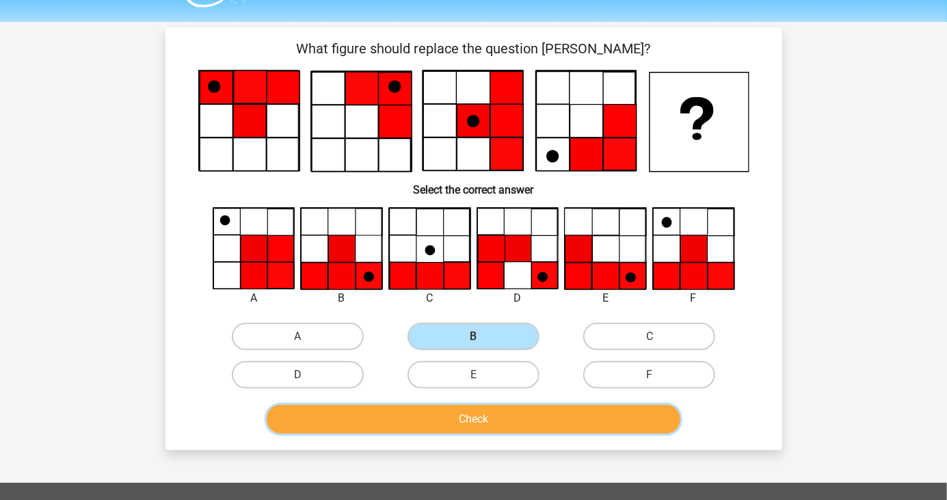
click at [516, 419] on button "Check" at bounding box center [474, 419] width 414 height 29
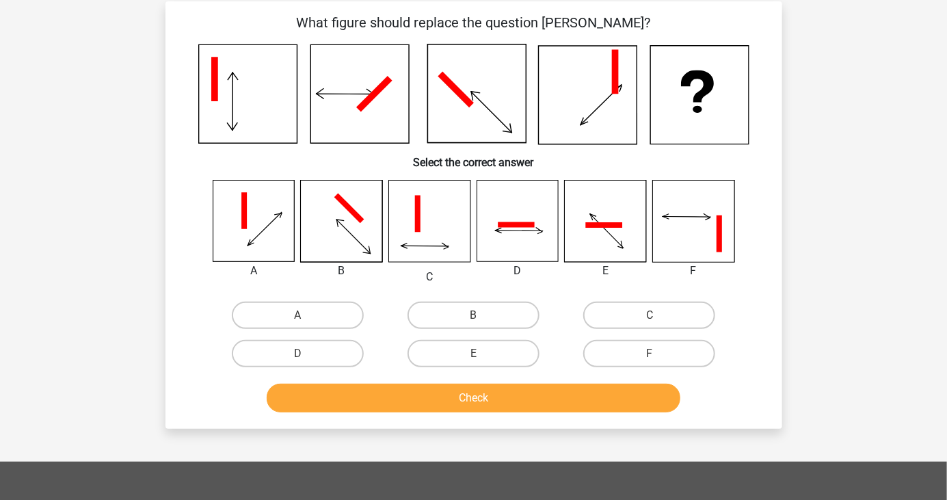
scroll to position [64, 0]
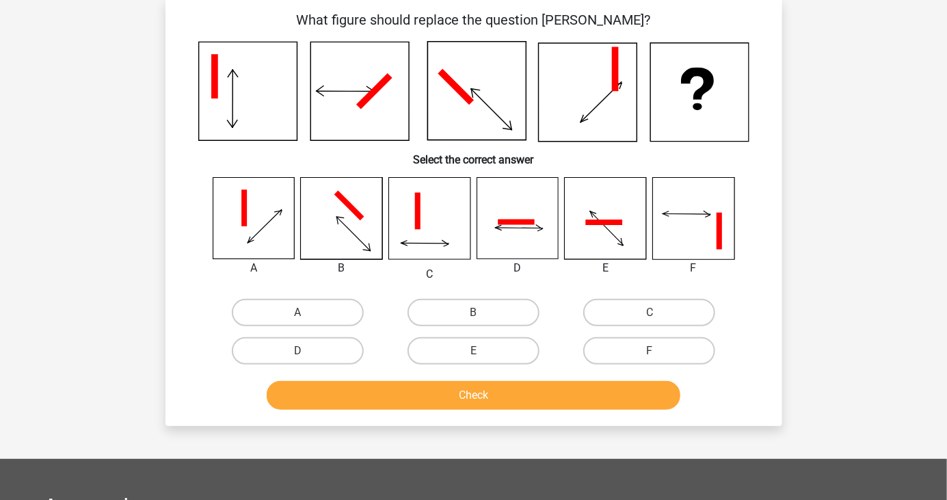
click at [0, 250] on div "Register Nederlands English" at bounding box center [473, 378] width 947 height 884
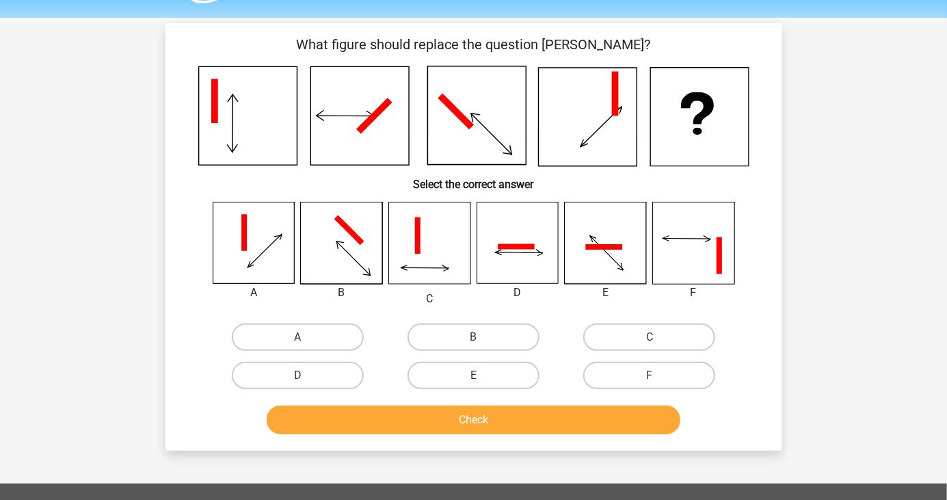
scroll to position [0, 0]
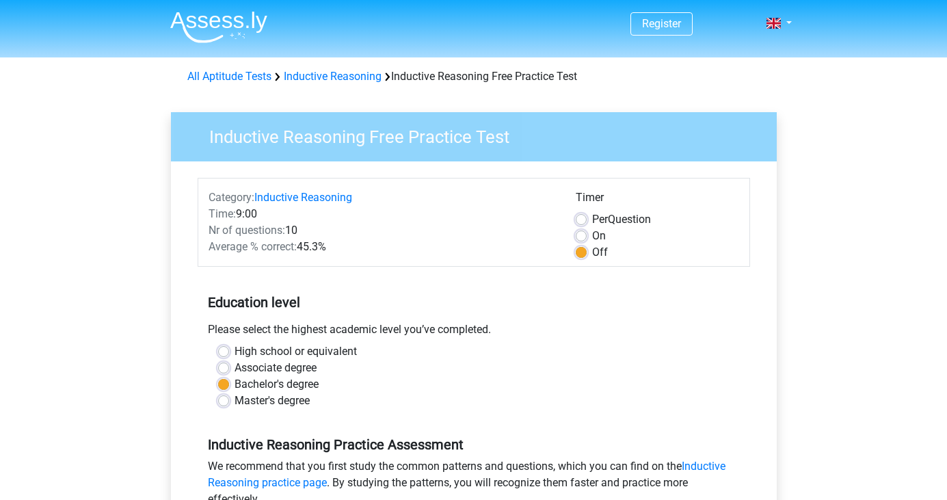
scroll to position [289, 0]
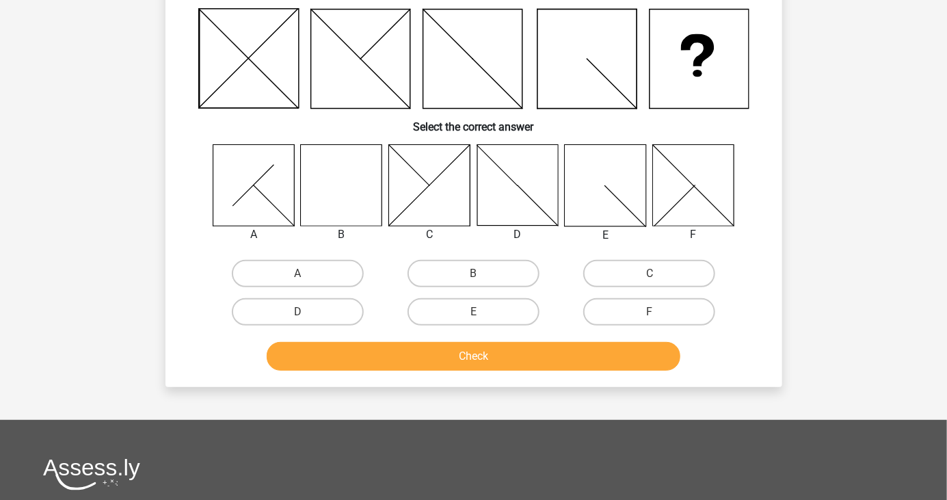
scroll to position [48, 0]
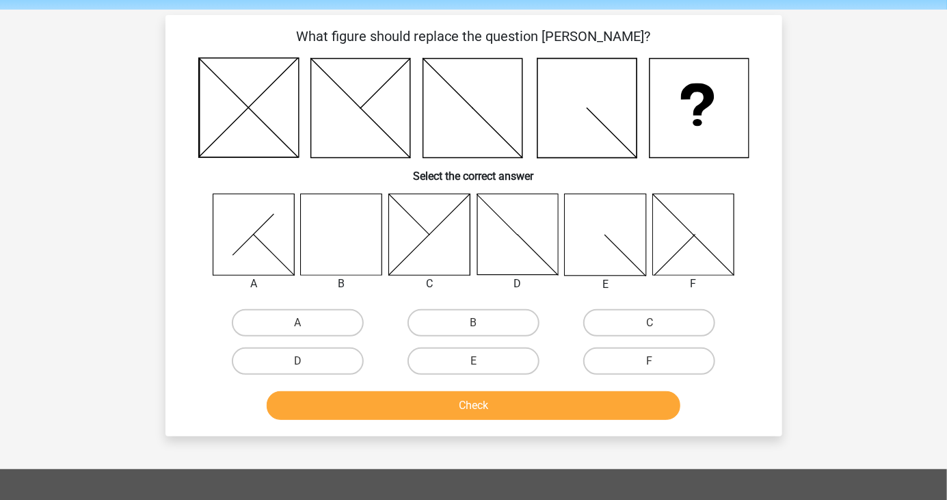
click at [344, 245] on icon at bounding box center [341, 234] width 81 height 81
click at [486, 315] on label "B" at bounding box center [474, 322] width 132 height 27
click at [482, 323] on input "B" at bounding box center [477, 327] width 9 height 9
radio input "true"
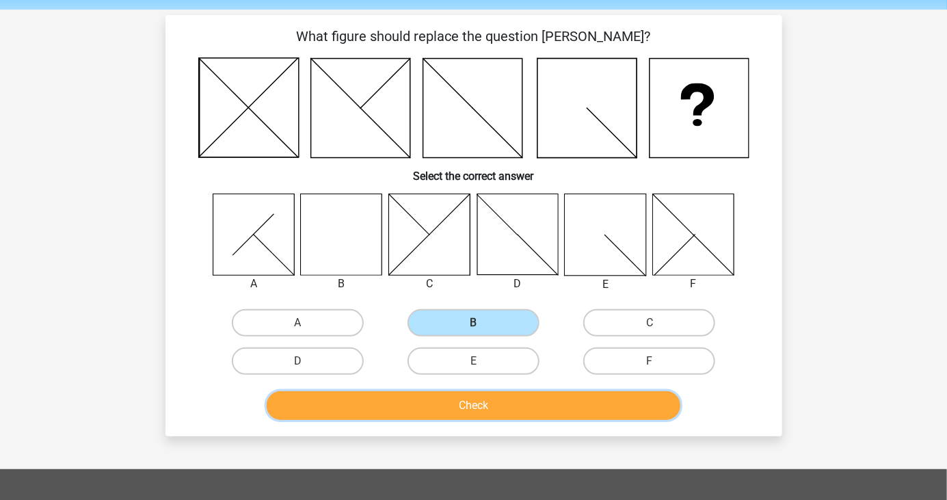
click at [473, 404] on button "Check" at bounding box center [474, 405] width 414 height 29
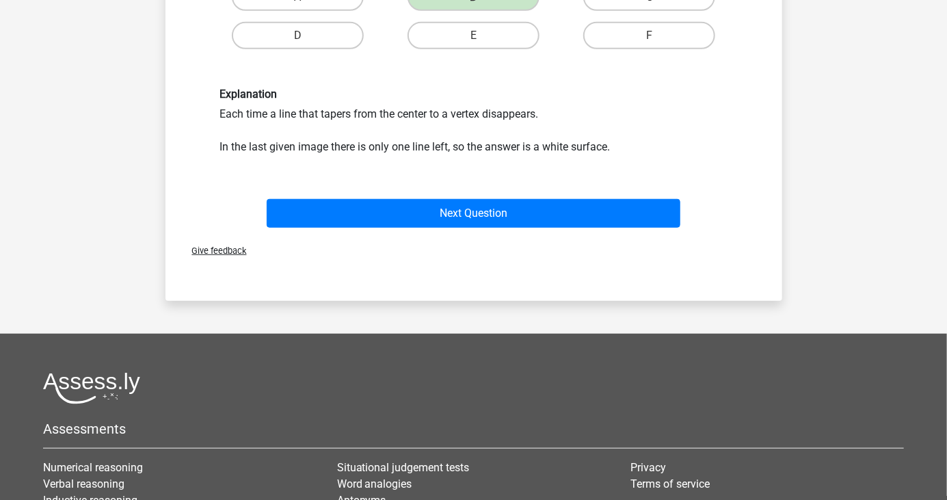
click at [665, 219] on button "Next Question" at bounding box center [474, 213] width 414 height 29
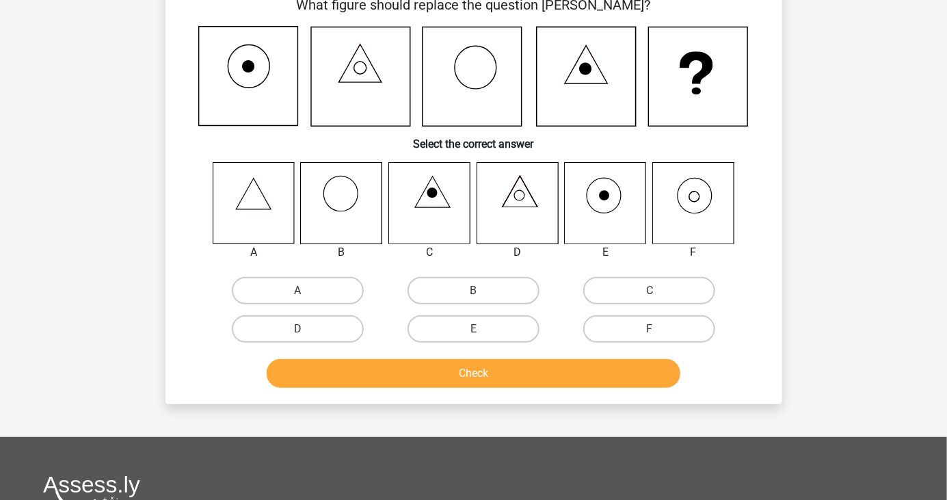
scroll to position [63, 0]
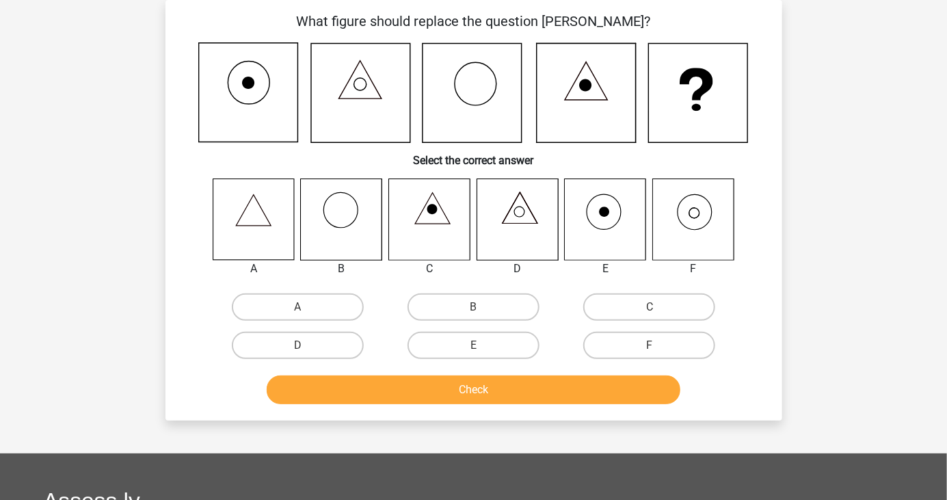
click at [650, 349] on input "F" at bounding box center [654, 349] width 9 height 9
radio input "true"
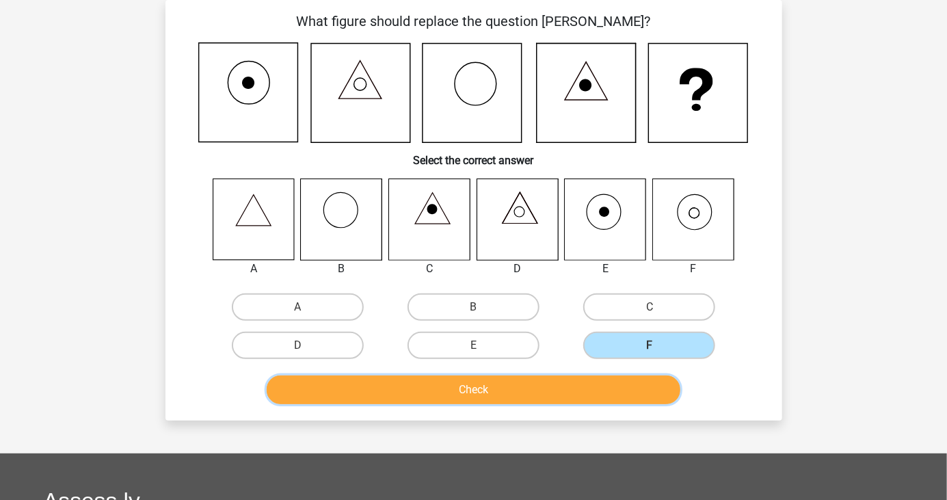
click at [584, 395] on button "Check" at bounding box center [474, 389] width 414 height 29
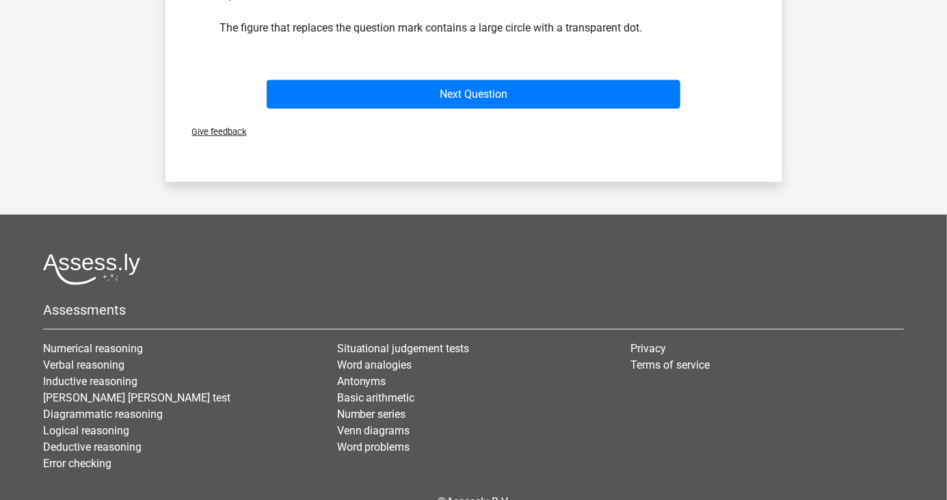
click at [639, 96] on button "Next Question" at bounding box center [474, 94] width 414 height 29
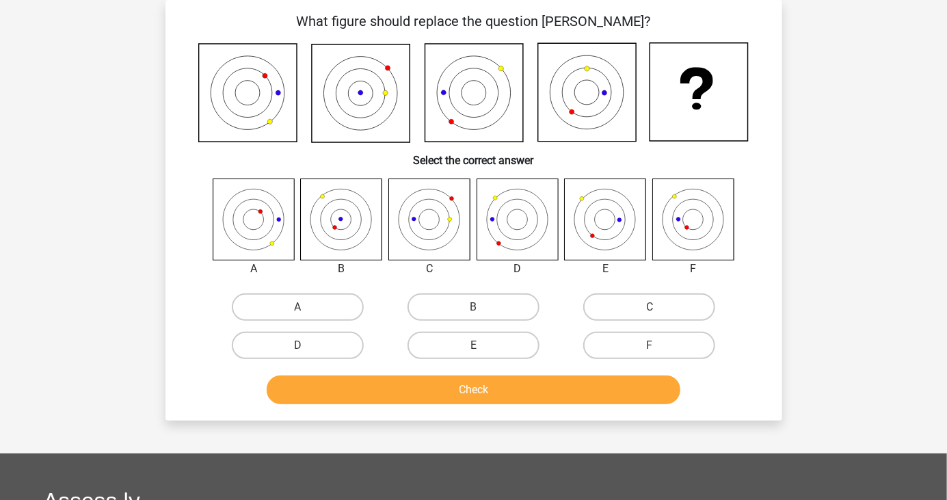
click at [0, 244] on div "Register Nederlands English" at bounding box center [473, 375] width 947 height 877
click at [685, 352] on label "F" at bounding box center [649, 345] width 132 height 27
click at [659, 352] on input "F" at bounding box center [654, 349] width 9 height 9
radio input "true"
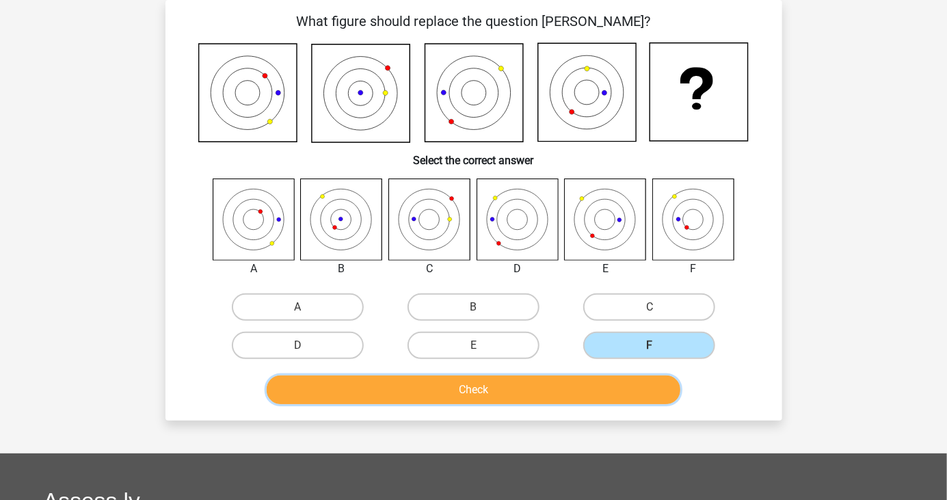
click at [646, 395] on button "Check" at bounding box center [474, 389] width 414 height 29
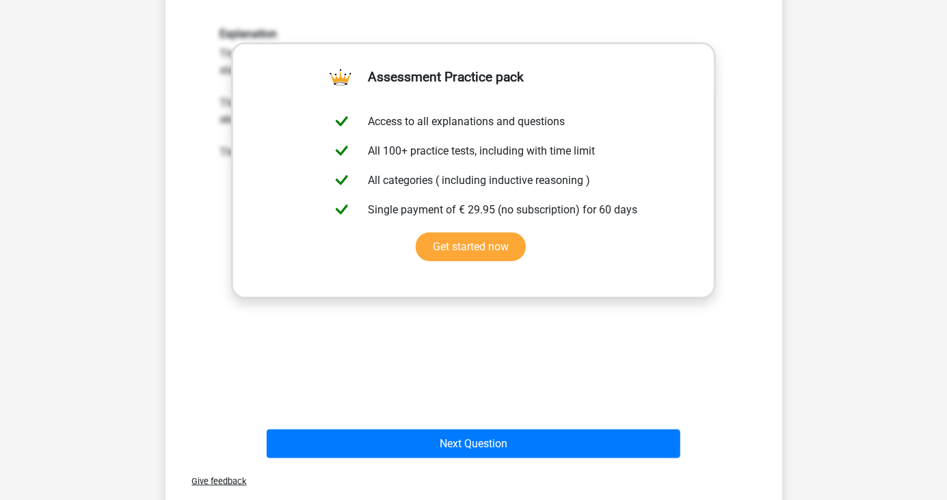
click at [637, 440] on button "Next Question" at bounding box center [474, 443] width 414 height 29
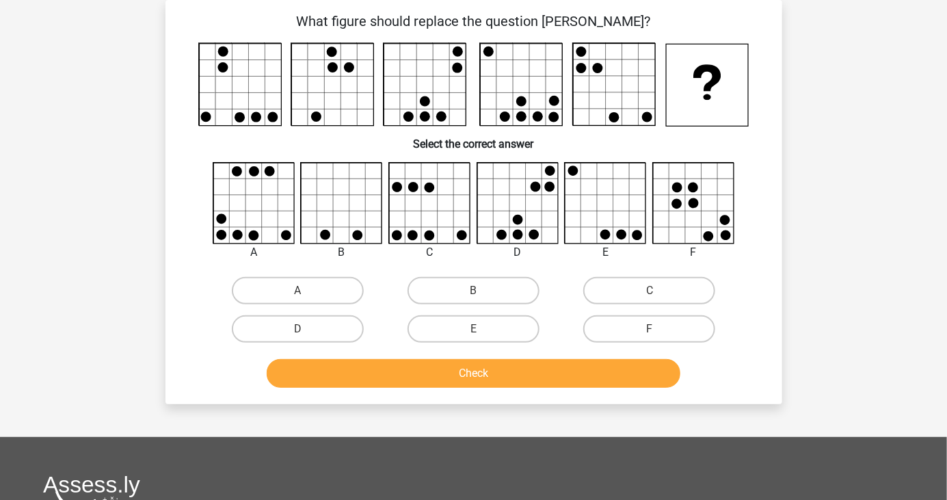
click at [306, 280] on label "A" at bounding box center [298, 290] width 132 height 27
click at [306, 291] on input "A" at bounding box center [301, 295] width 9 height 9
radio input "true"
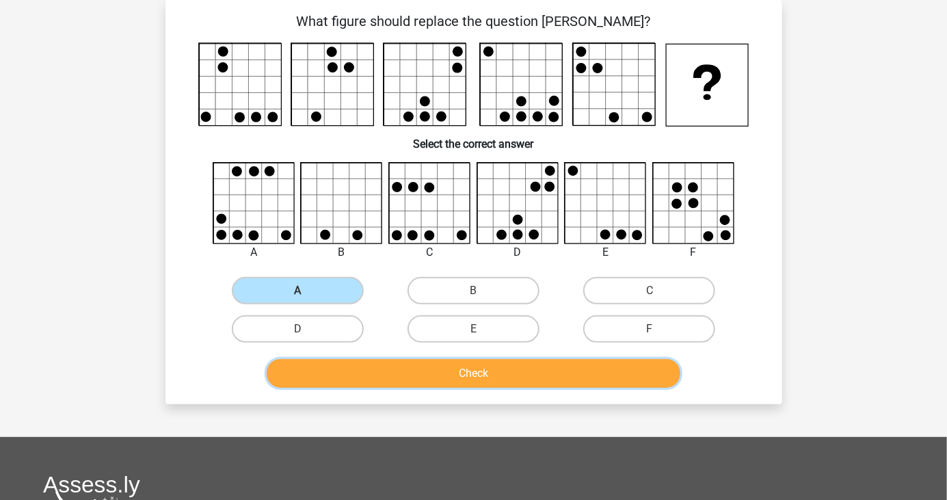
click at [425, 365] on button "Check" at bounding box center [474, 373] width 414 height 29
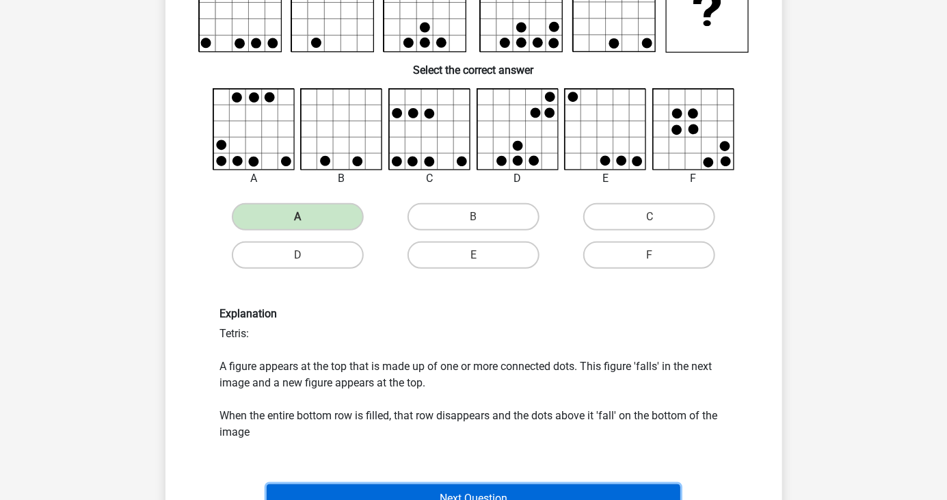
click at [652, 499] on button "Next Question" at bounding box center [474, 498] width 414 height 29
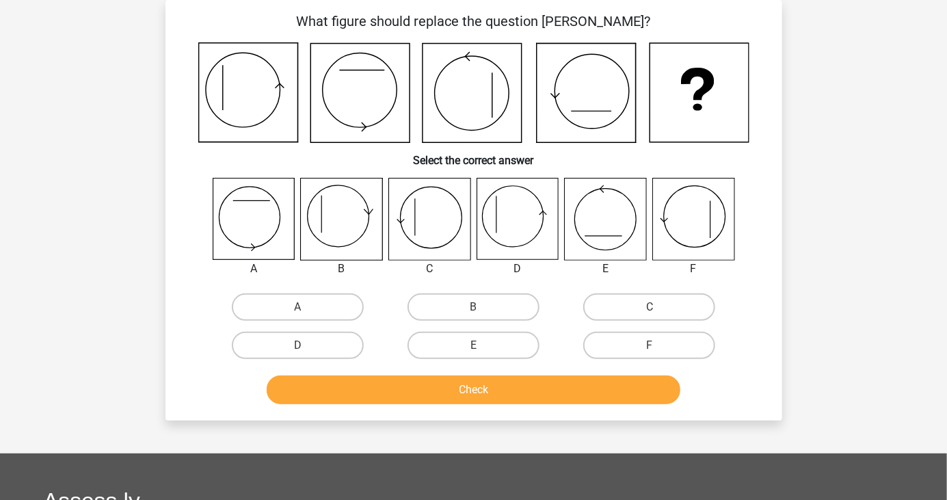
click at [0, 246] on div "Register Nederlands English" at bounding box center [473, 375] width 947 height 877
click at [0, 29] on div "Register Nederlands English" at bounding box center [473, 375] width 947 height 877
click at [308, 336] on label "D" at bounding box center [298, 345] width 132 height 27
click at [306, 345] on input "D" at bounding box center [301, 349] width 9 height 9
radio input "true"
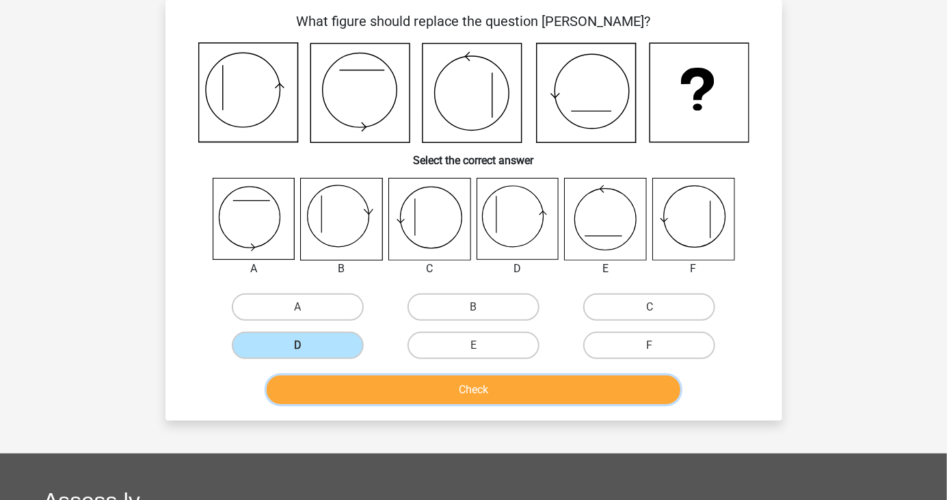
click at [450, 388] on button "Check" at bounding box center [474, 389] width 414 height 29
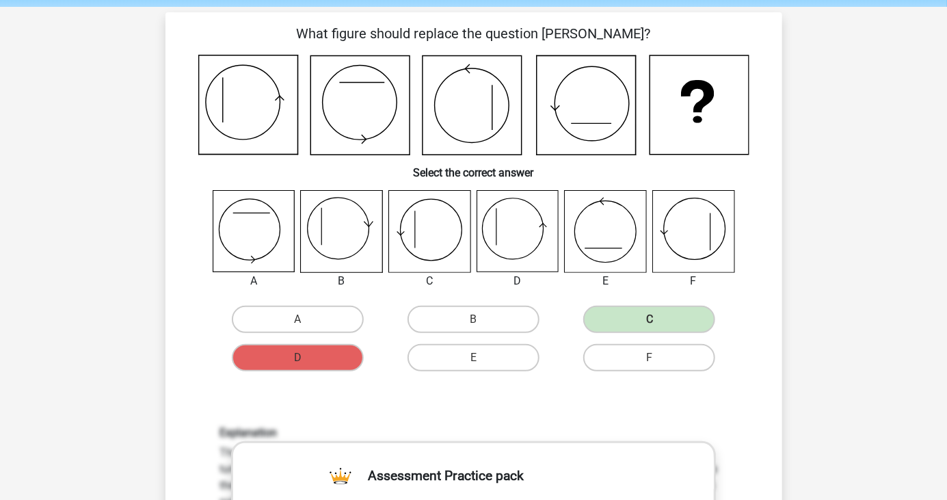
scroll to position [50, 0]
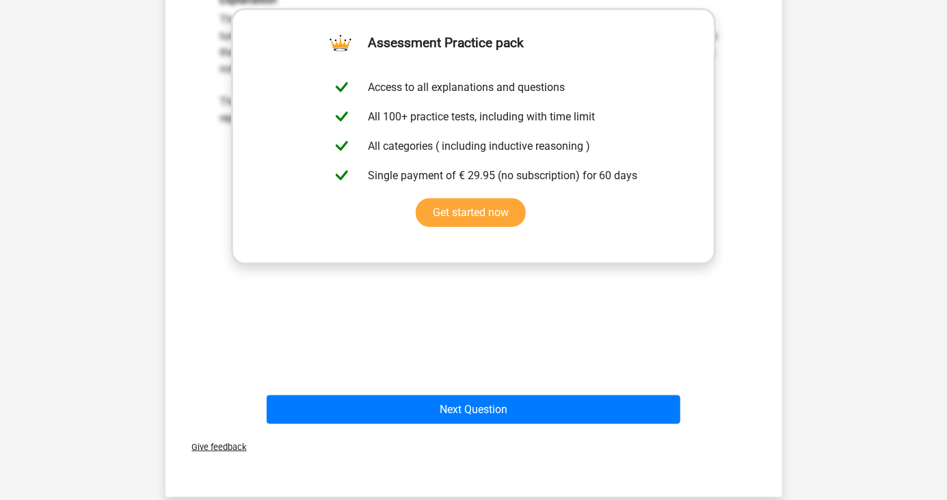
scroll to position [482, 0]
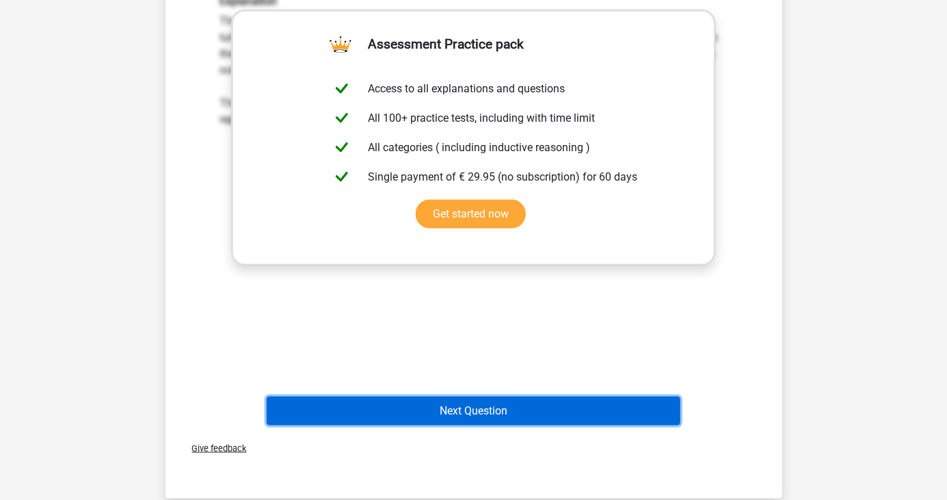
click at [645, 413] on button "Next Question" at bounding box center [474, 411] width 414 height 29
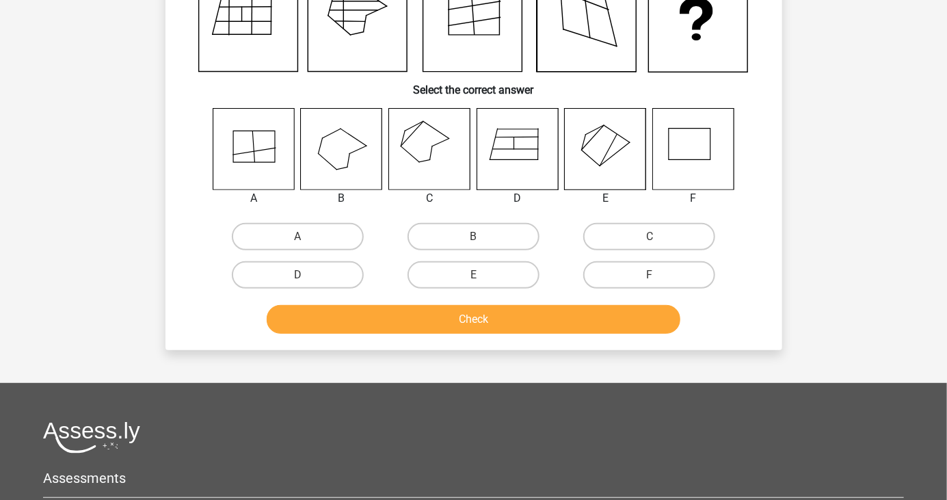
scroll to position [63, 0]
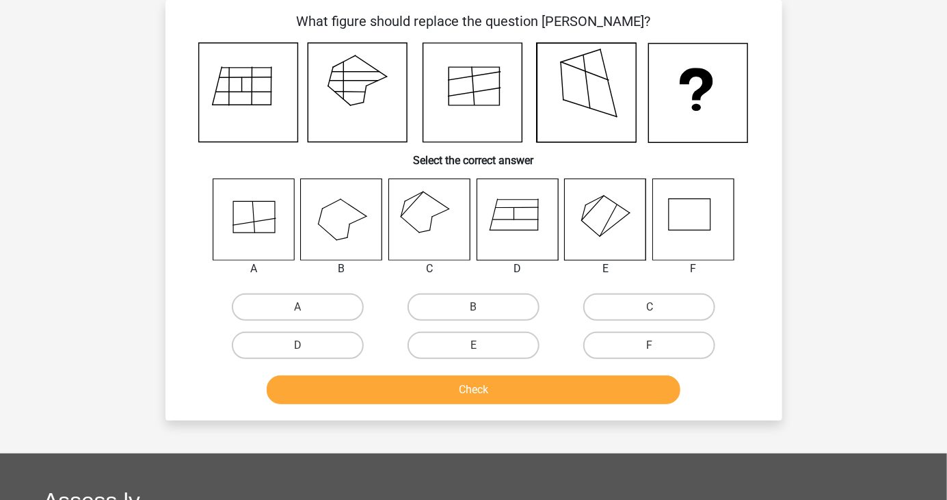
click at [656, 309] on input "C" at bounding box center [654, 311] width 9 height 9
radio input "true"
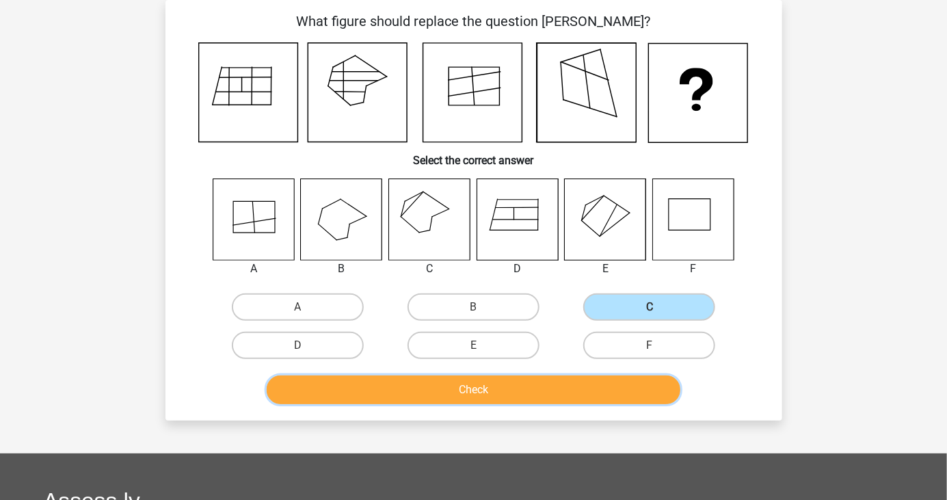
click at [559, 388] on button "Check" at bounding box center [474, 389] width 414 height 29
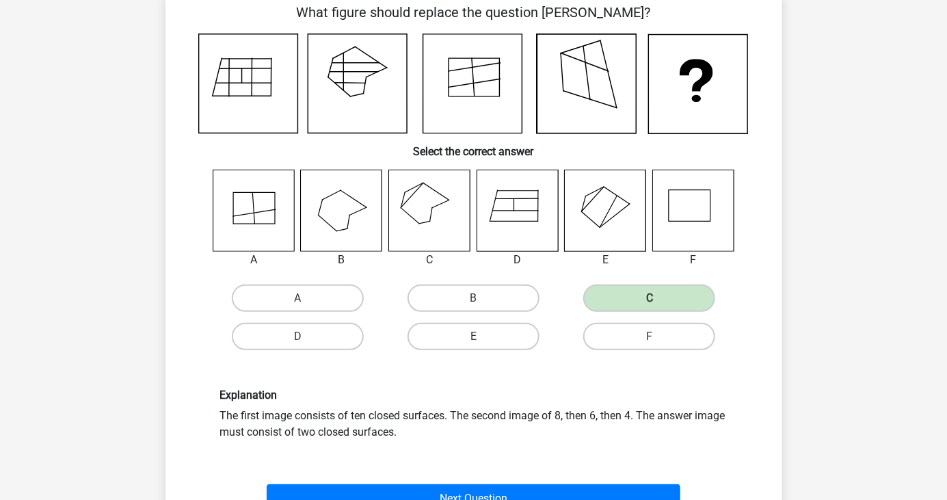
scroll to position [72, 0]
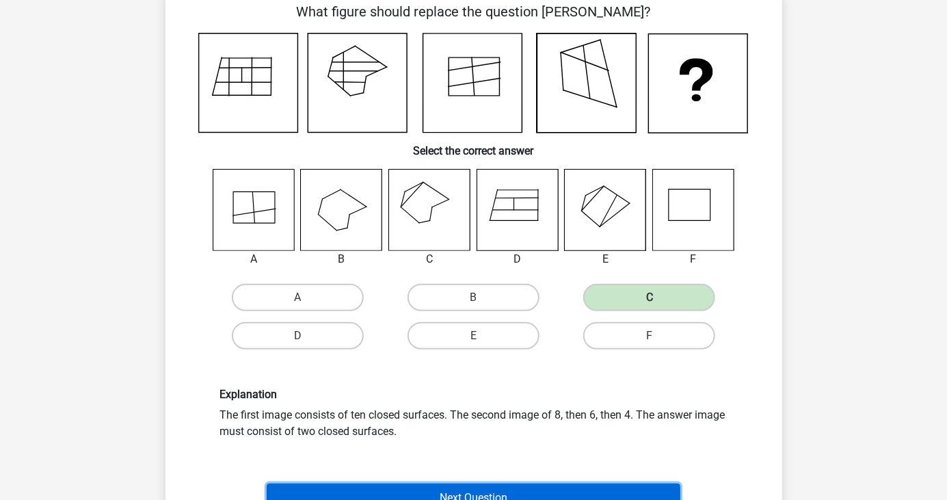
click at [657, 499] on button "Next Question" at bounding box center [474, 498] width 414 height 29
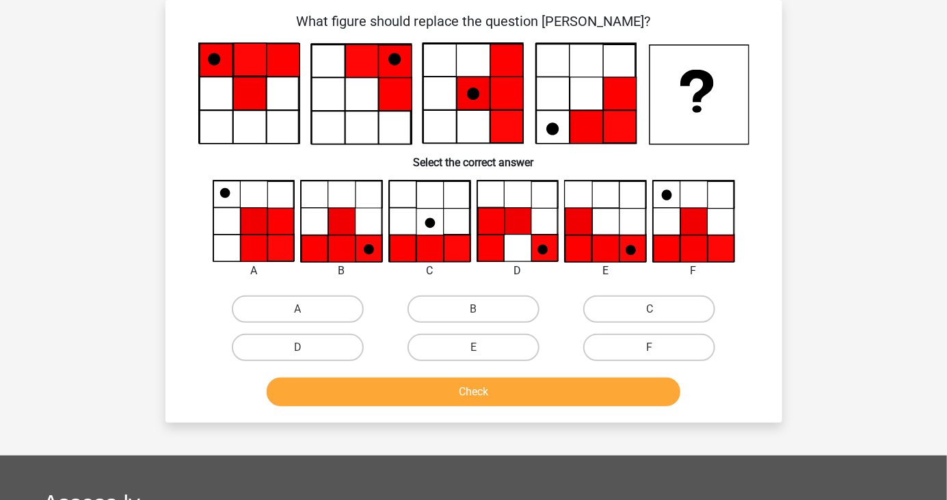
scroll to position [72, 0]
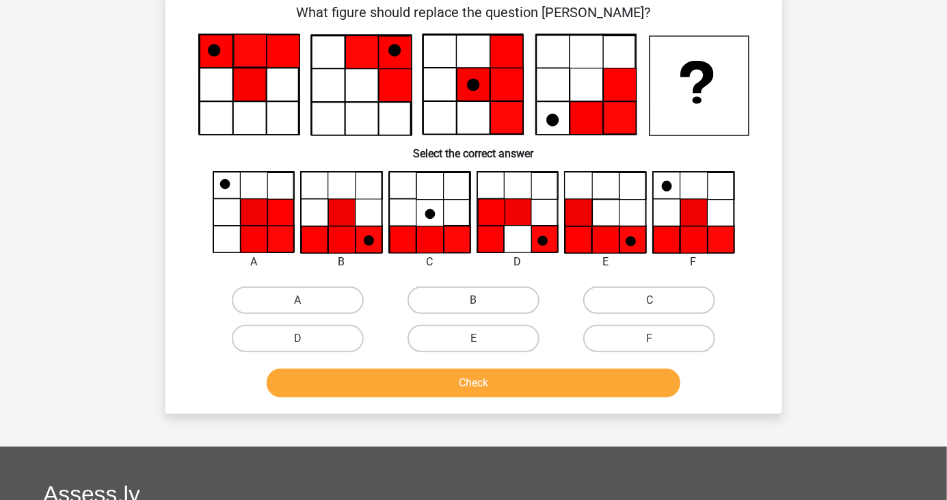
click at [501, 296] on label "B" at bounding box center [474, 300] width 132 height 27
click at [482, 300] on input "B" at bounding box center [477, 304] width 9 height 9
radio input "true"
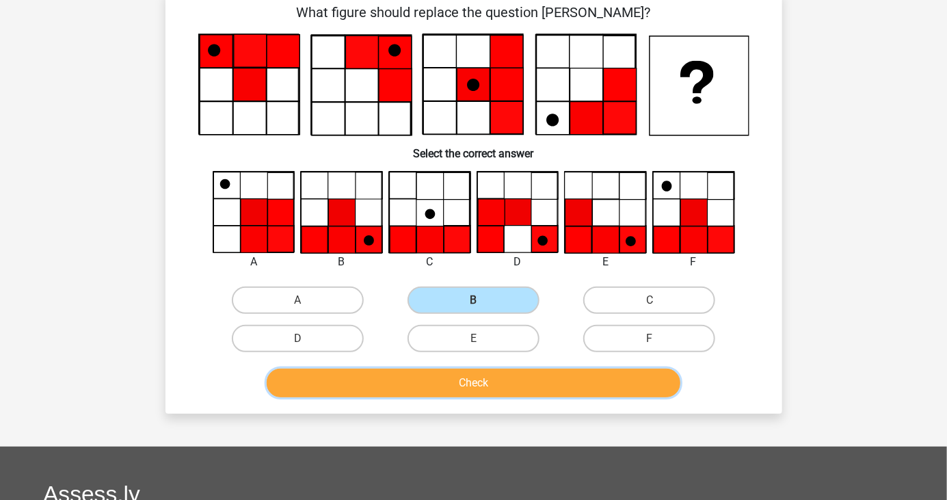
click at [541, 378] on button "Check" at bounding box center [474, 383] width 414 height 29
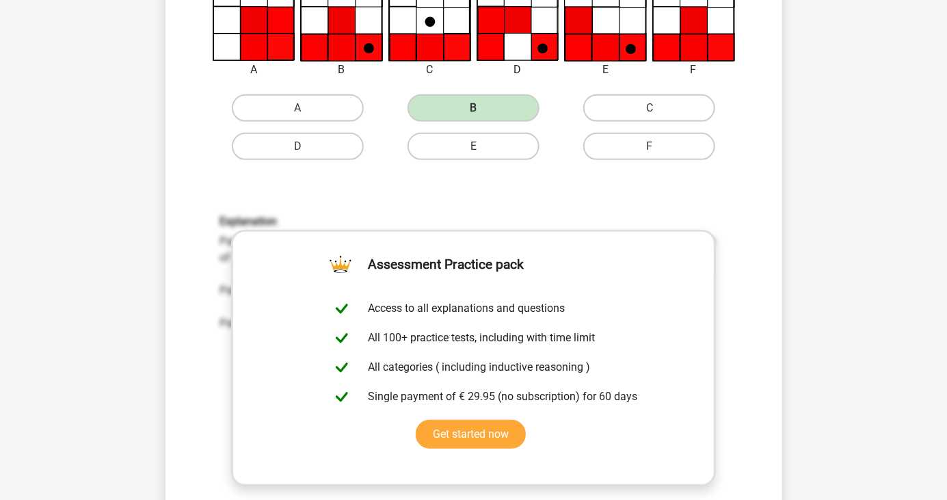
scroll to position [271, 0]
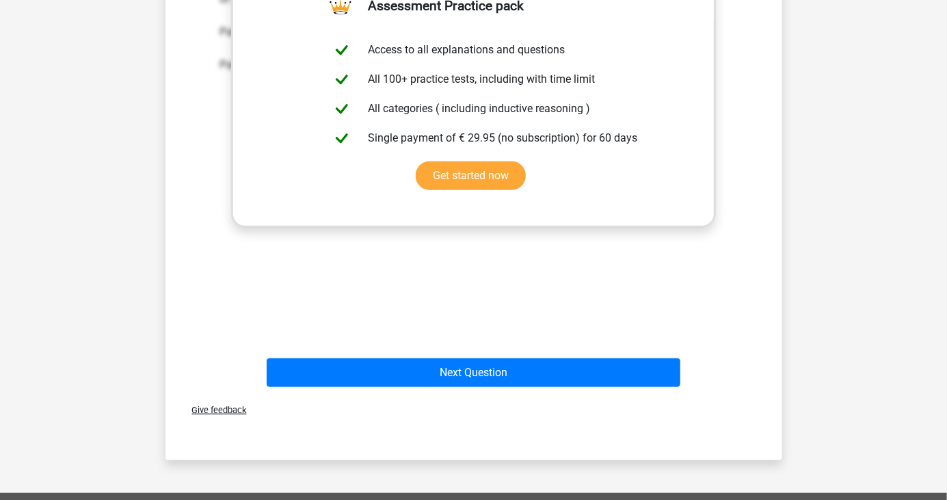
click at [0, 407] on div "Register Nederlands English" at bounding box center [473, 166] width 947 height 1377
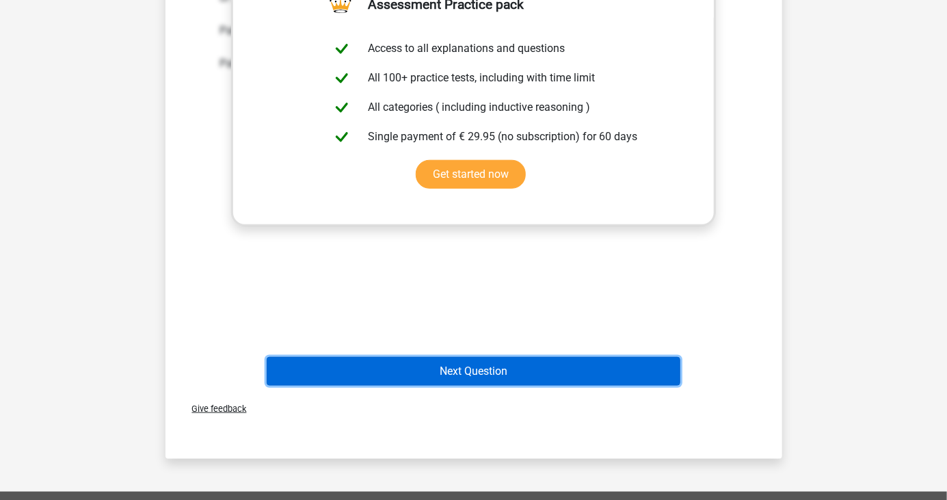
click at [649, 383] on button "Next Question" at bounding box center [474, 371] width 414 height 29
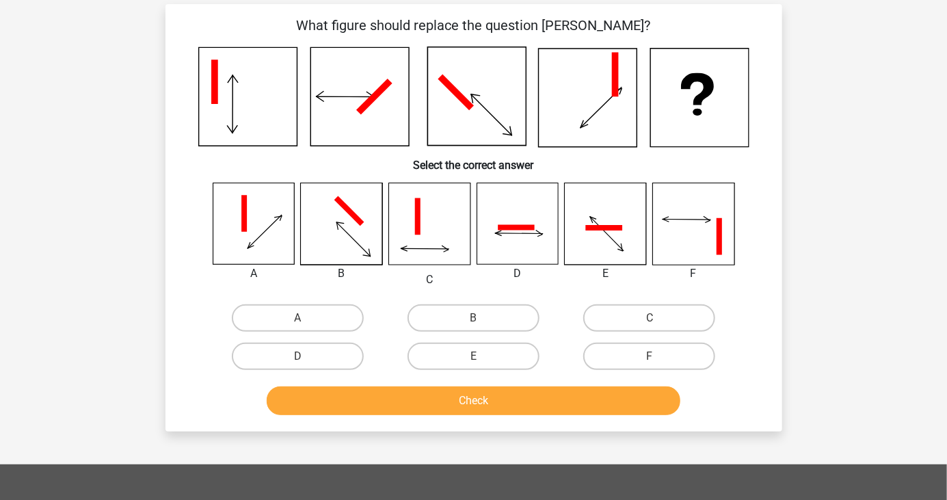
scroll to position [59, 0]
click at [892, 249] on div "Register Nederlands English" at bounding box center [473, 383] width 947 height 884
click at [890, 254] on div "Register Nederlands English" at bounding box center [473, 383] width 947 height 884
click at [469, 312] on label "B" at bounding box center [474, 317] width 132 height 27
click at [473, 318] on input "B" at bounding box center [477, 322] width 9 height 9
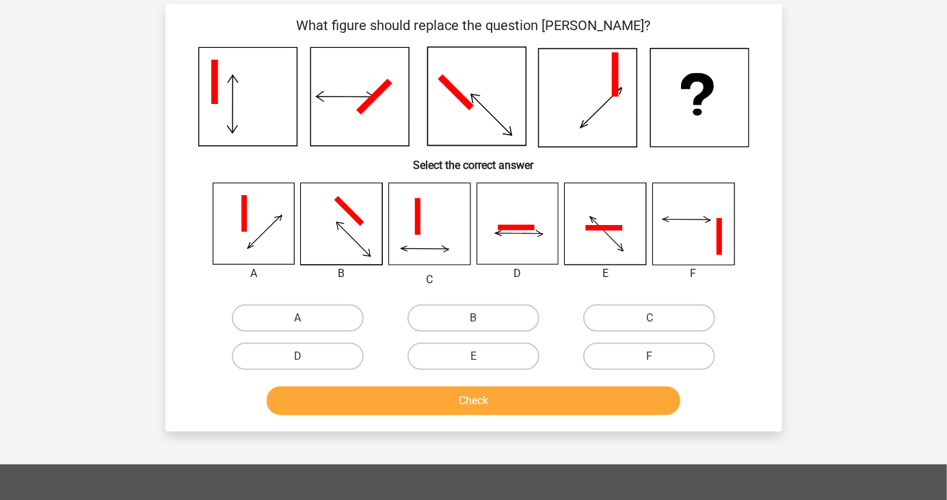
radio input "true"
click at [500, 414] on button "Check" at bounding box center [474, 400] width 414 height 29
click at [0, 327] on div "Register Nederlands English" at bounding box center [473, 383] width 947 height 884
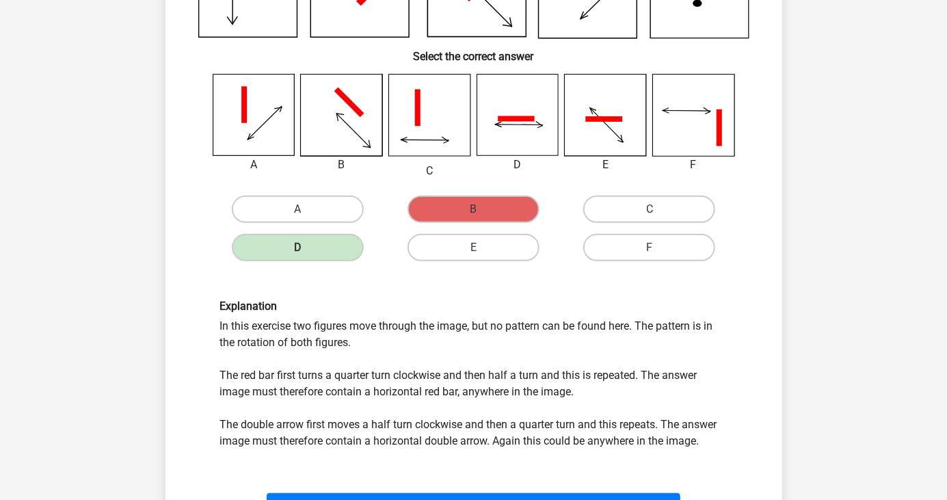
scroll to position [244, 0]
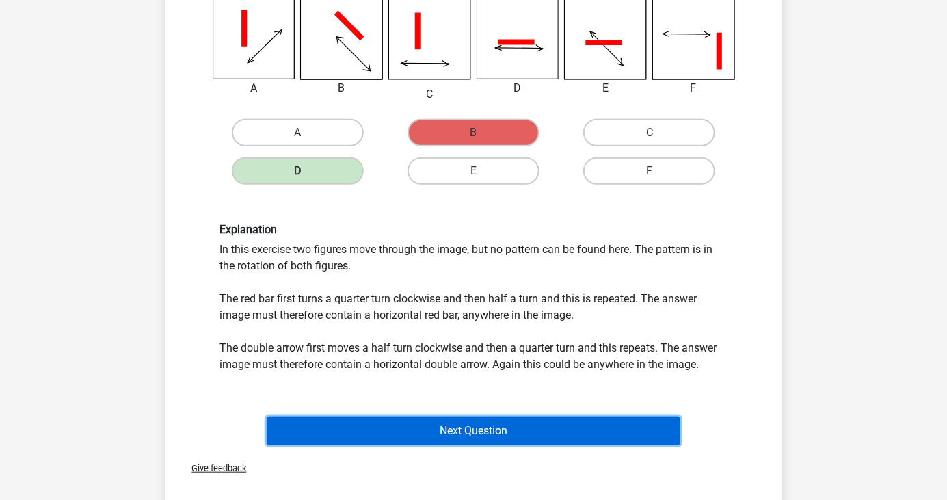
click at [657, 431] on button "Next Question" at bounding box center [474, 430] width 414 height 29
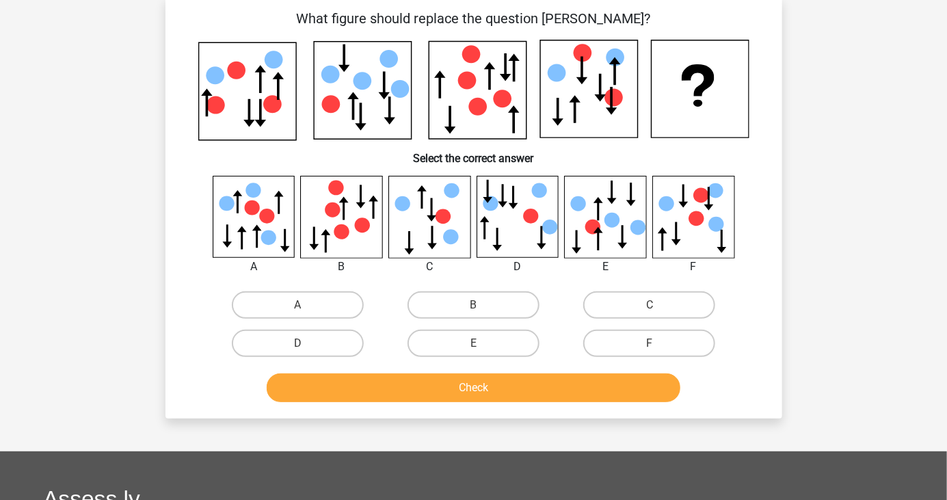
scroll to position [53, 0]
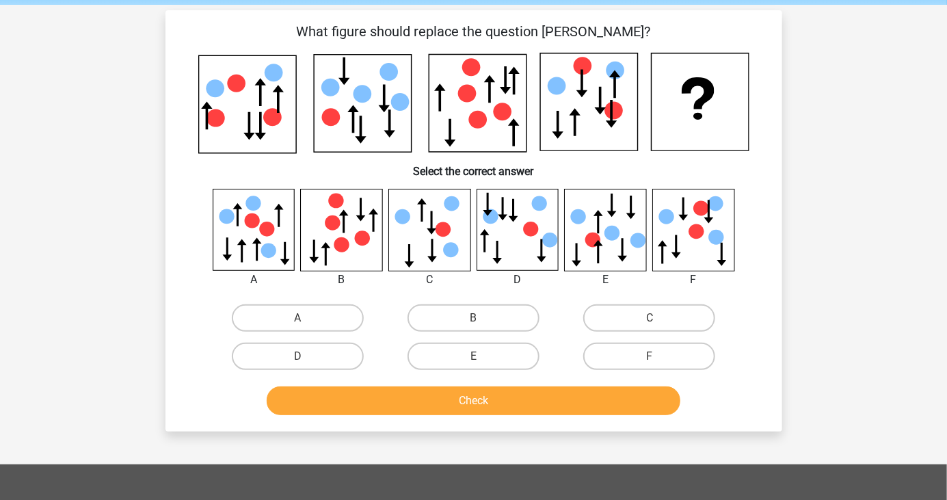
click at [891, 259] on div "Register Nederlands English" at bounding box center [473, 386] width 947 height 878
click at [883, 272] on div "Register Nederlands English" at bounding box center [473, 386] width 947 height 878
click at [895, 270] on div "Register Nederlands English" at bounding box center [473, 386] width 947 height 878
click at [878, 269] on div "Register Nederlands English" at bounding box center [473, 386] width 947 height 878
click at [899, 265] on div "Register Nederlands English" at bounding box center [473, 386] width 947 height 878
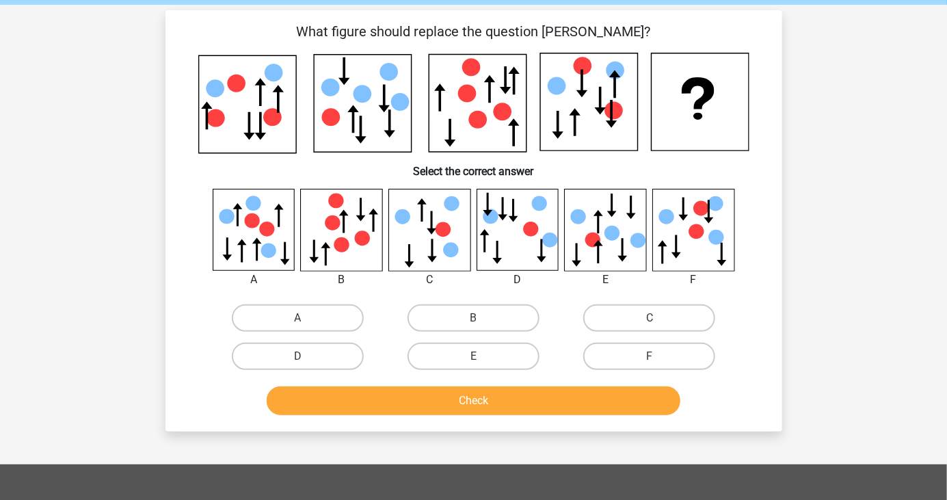
click at [887, 265] on div "Register Nederlands English" at bounding box center [473, 386] width 947 height 878
click at [895, 259] on div "Register Nederlands English" at bounding box center [473, 386] width 947 height 878
click at [897, 252] on div "Register Nederlands English" at bounding box center [473, 386] width 947 height 878
click at [905, 254] on div "Register Nederlands English" at bounding box center [473, 386] width 947 height 878
click at [892, 262] on div "Register Nederlands English" at bounding box center [473, 386] width 947 height 878
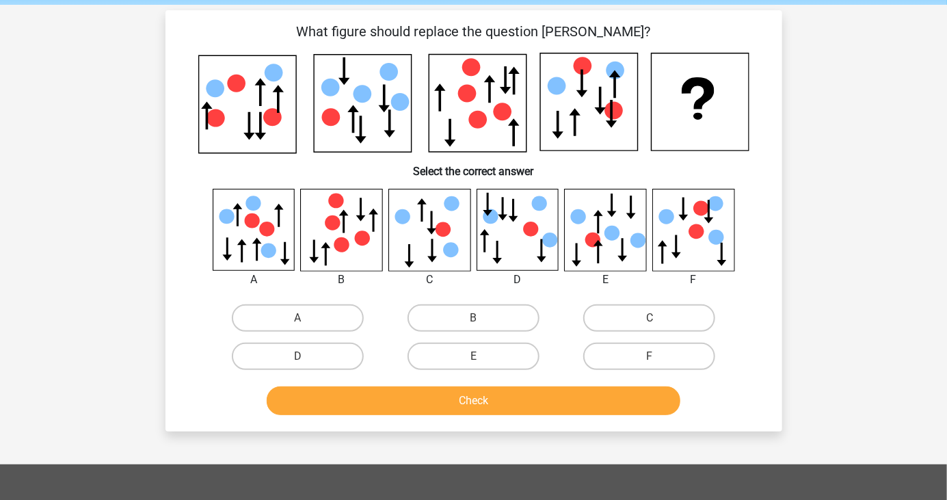
click at [888, 267] on div "Register Nederlands English" at bounding box center [473, 386] width 947 height 878
click at [698, 317] on label "C" at bounding box center [649, 317] width 132 height 27
click at [659, 318] on input "C" at bounding box center [654, 322] width 9 height 9
radio input "true"
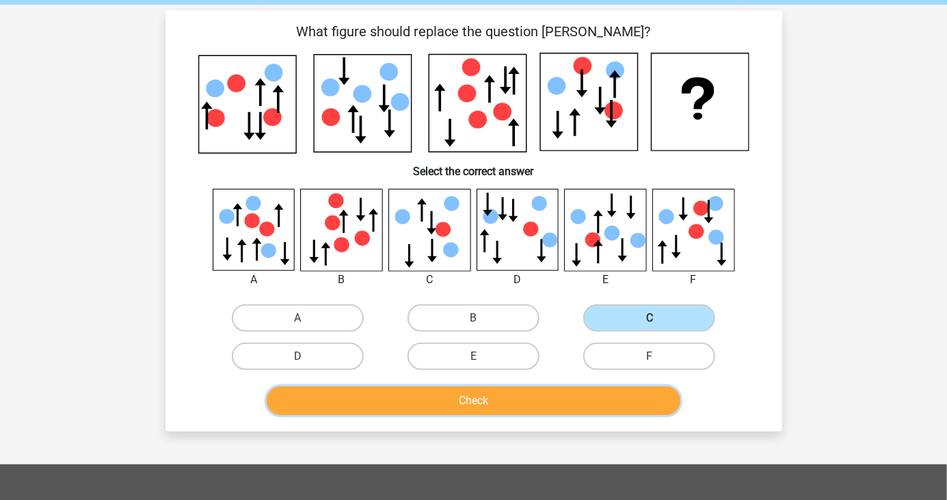
click at [657, 410] on button "Check" at bounding box center [474, 400] width 414 height 29
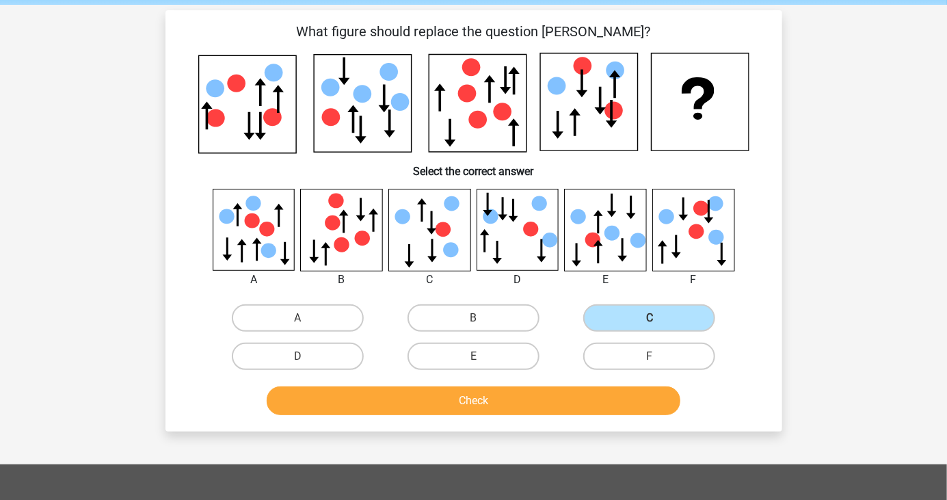
click at [0, 288] on div "Register Nederlands English" at bounding box center [473, 386] width 947 height 878
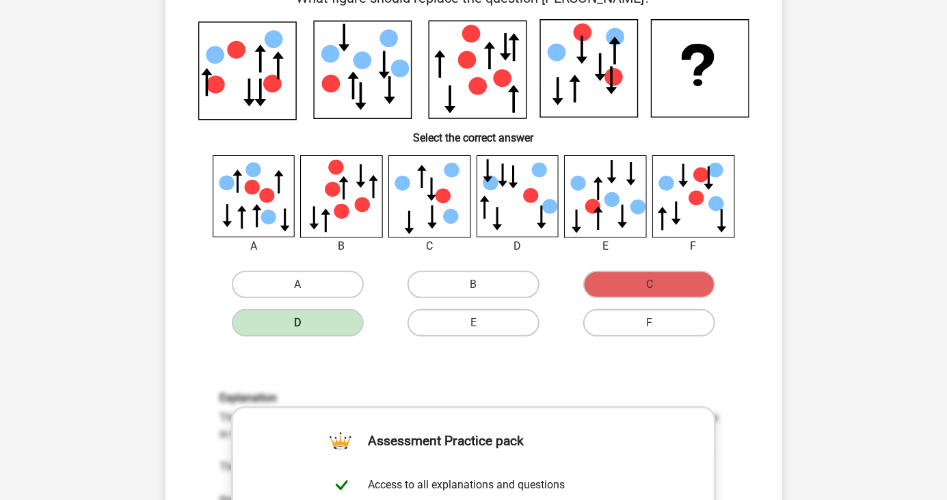
scroll to position [86, 0]
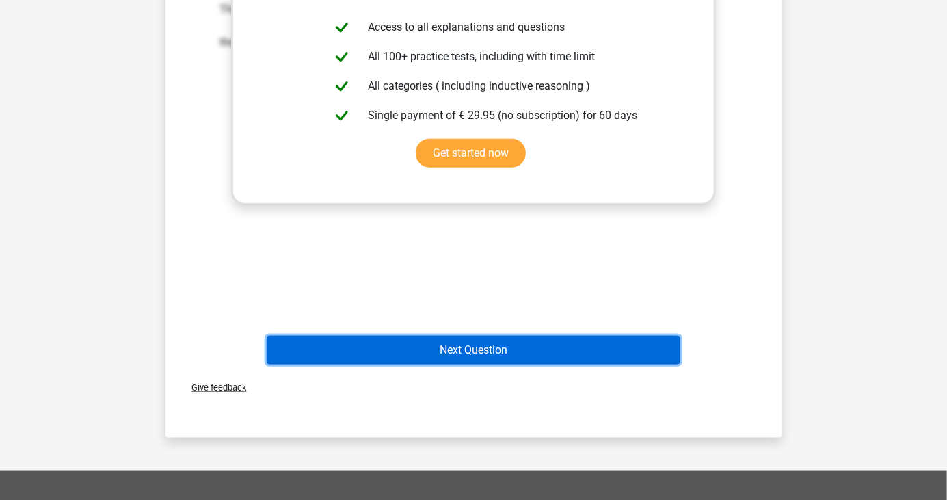
click at [665, 356] on button "Next Question" at bounding box center [474, 350] width 414 height 29
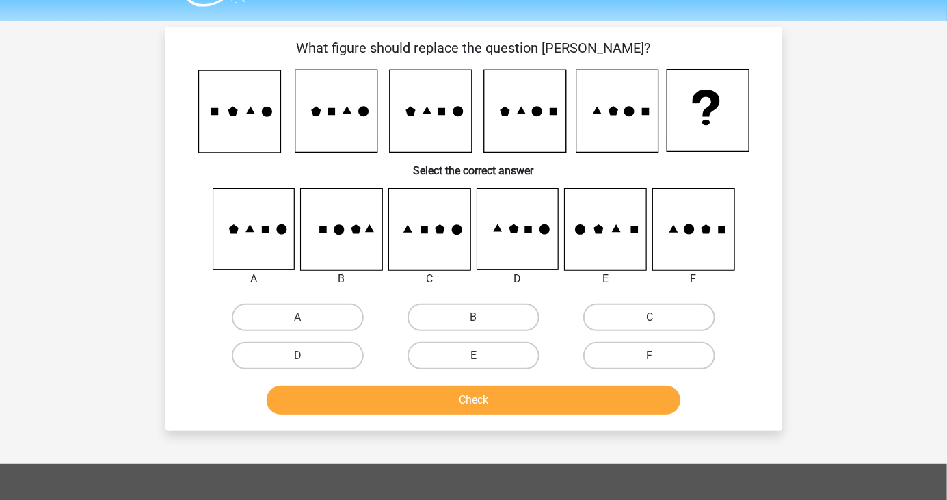
scroll to position [36, 0]
click at [895, 275] on div "Register Nederlands English" at bounding box center [473, 394] width 947 height 861
click at [841, 289] on div "Register Nederlands English" at bounding box center [473, 394] width 947 height 861
click at [830, 254] on div "Register Nederlands English" at bounding box center [473, 394] width 947 height 861
click at [702, 358] on label "F" at bounding box center [649, 355] width 132 height 27
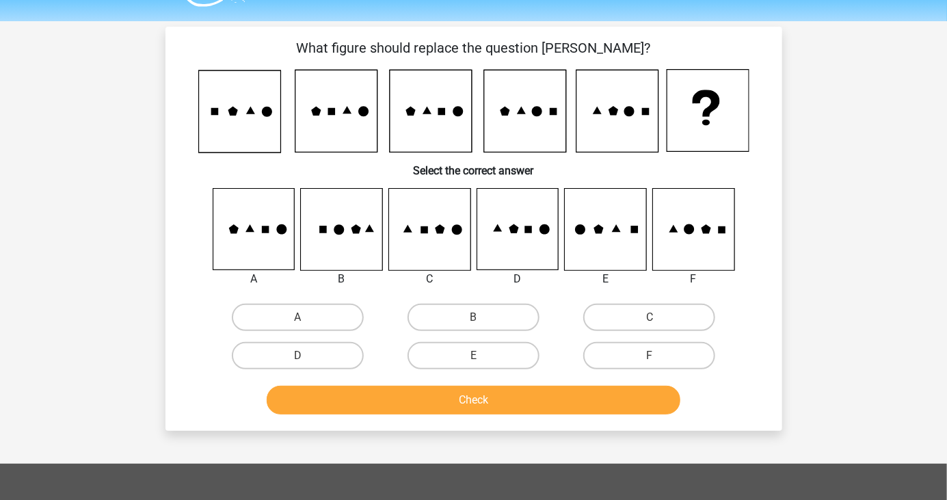
click at [659, 358] on input "F" at bounding box center [654, 360] width 9 height 9
radio input "true"
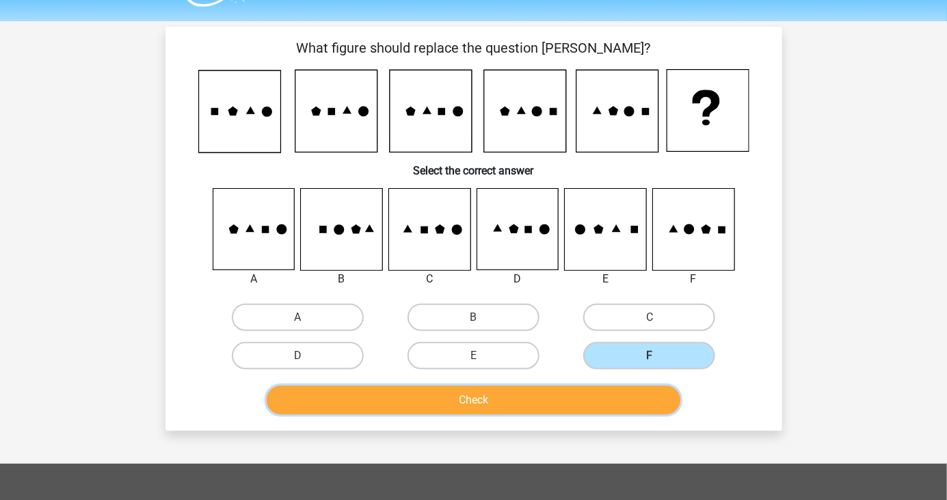
click at [652, 399] on button "Check" at bounding box center [474, 400] width 414 height 29
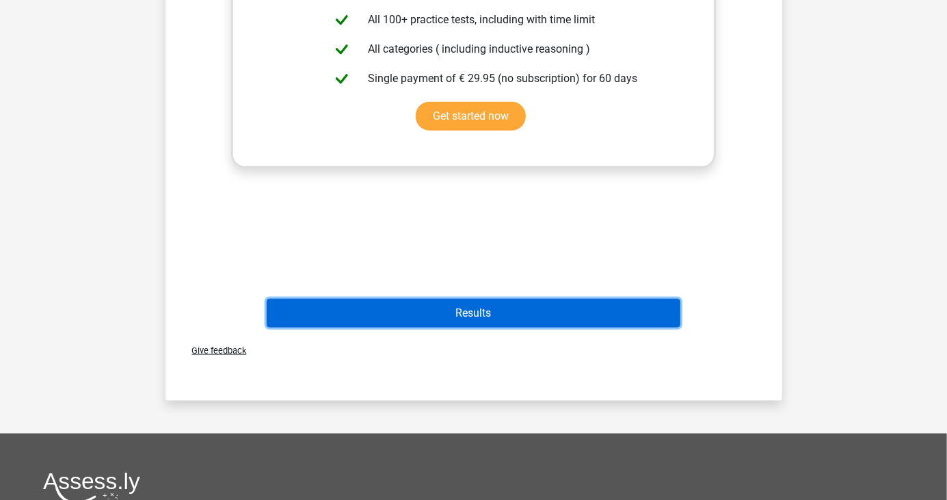
click at [657, 321] on button "Results" at bounding box center [474, 313] width 414 height 29
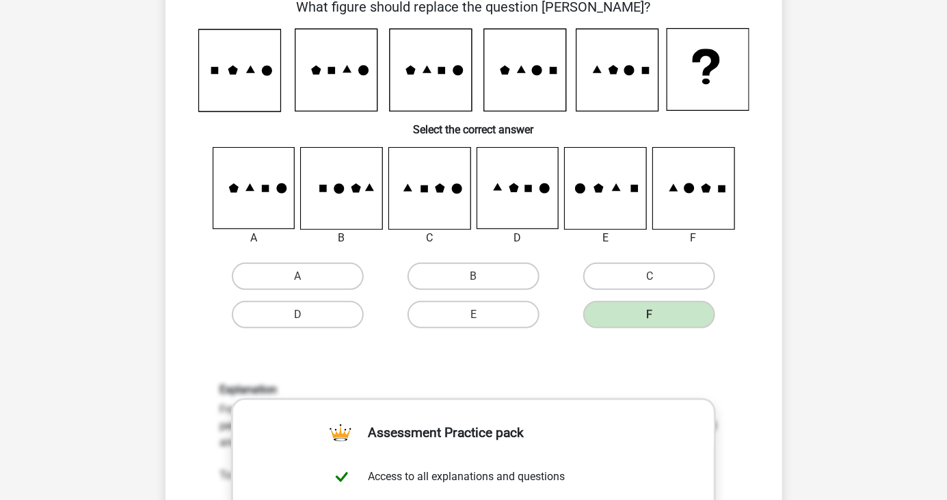
scroll to position [0, 0]
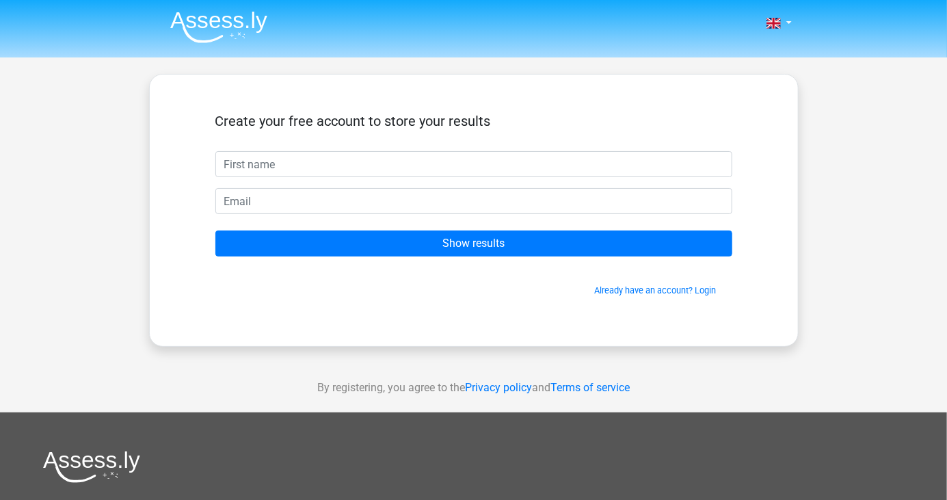
click at [0, 240] on div "Nederlands English" at bounding box center [473, 386] width 947 height 773
